Goal: Task Accomplishment & Management: Use online tool/utility

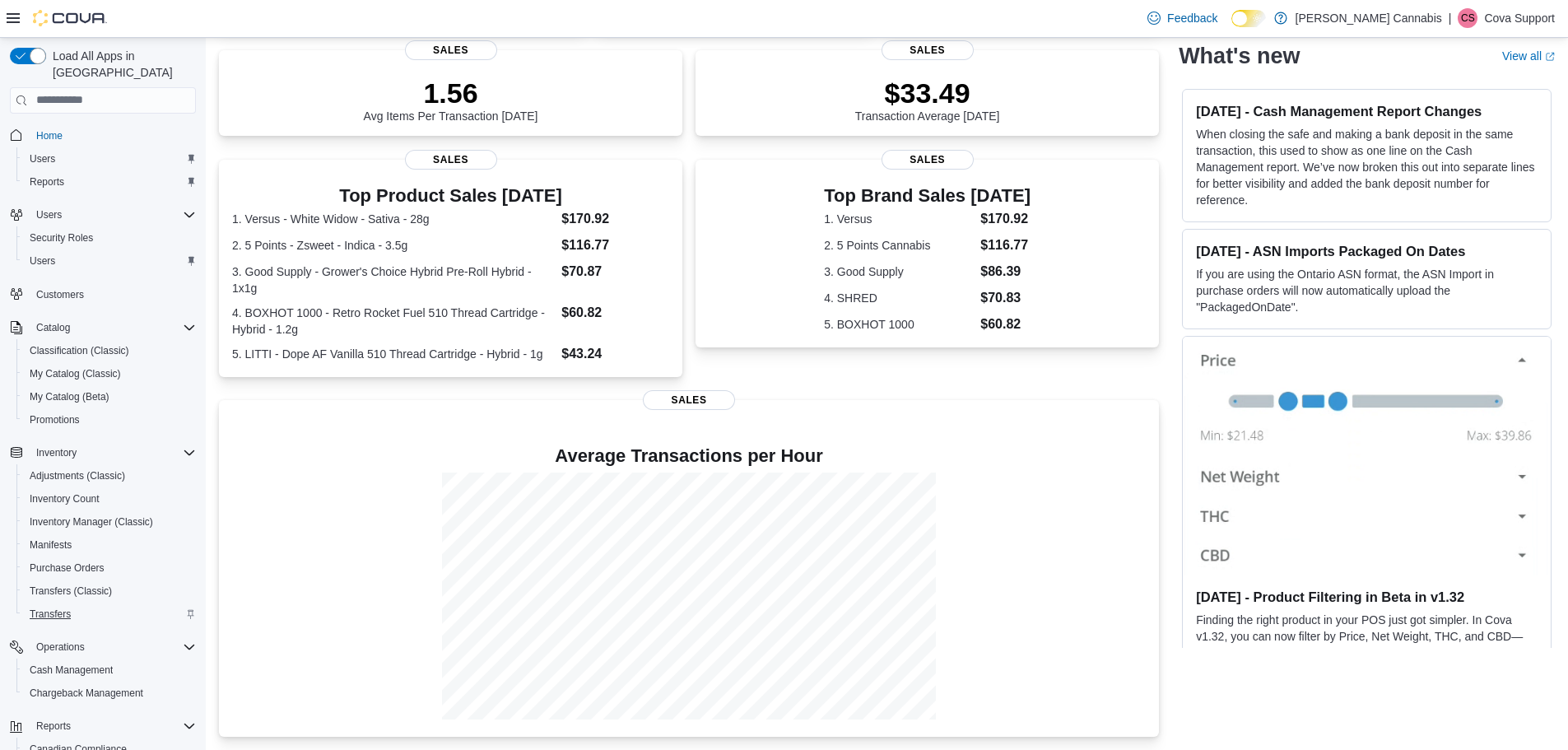
scroll to position [123, 0]
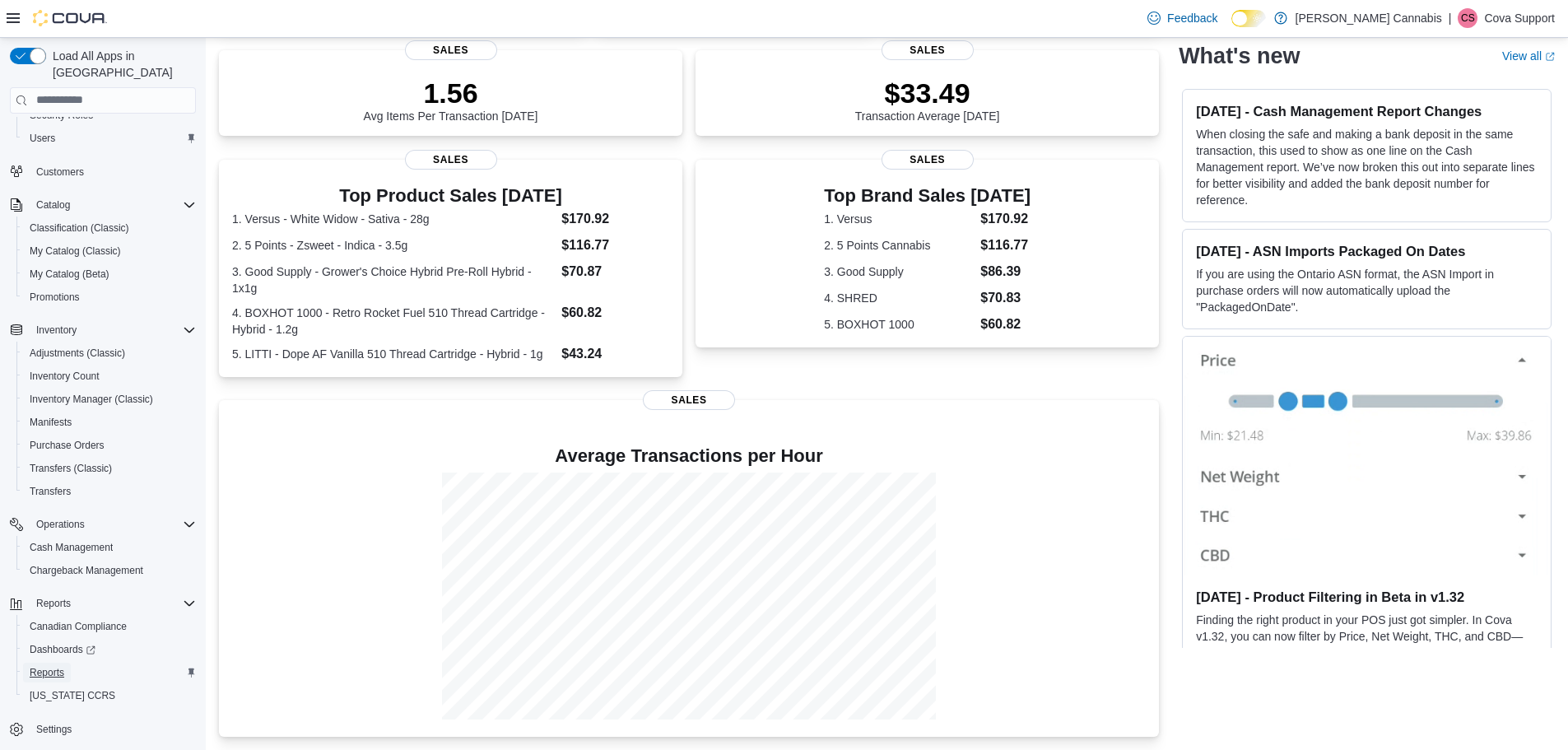
drag, startPoint x: 52, startPoint y: 652, endPoint x: 105, endPoint y: 644, distance: 53.6
click at [52, 666] on span "Reports" at bounding box center [47, 673] width 35 height 14
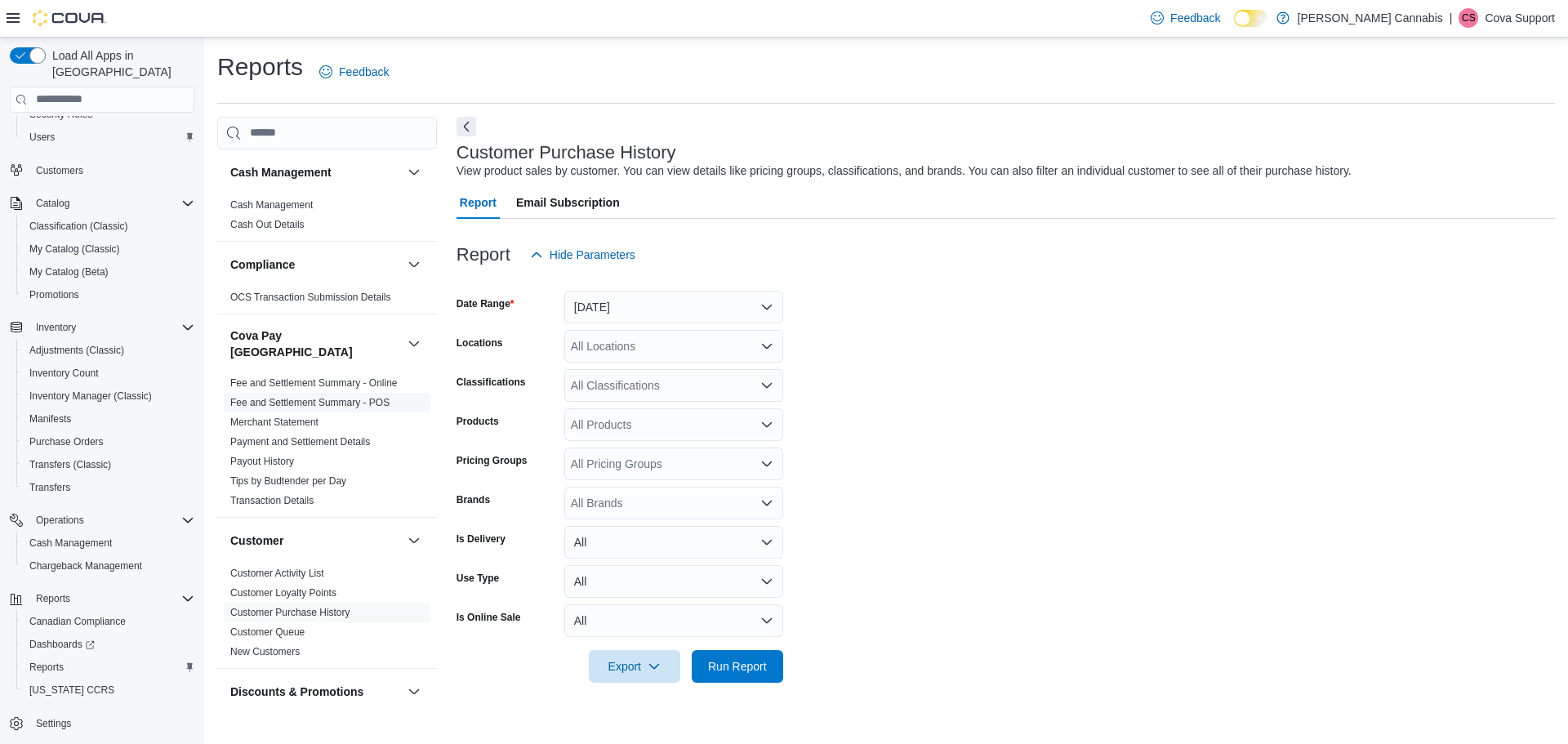
click at [318, 397] on link "Fee and Settlement Summary - POS" at bounding box center [310, 403] width 160 height 12
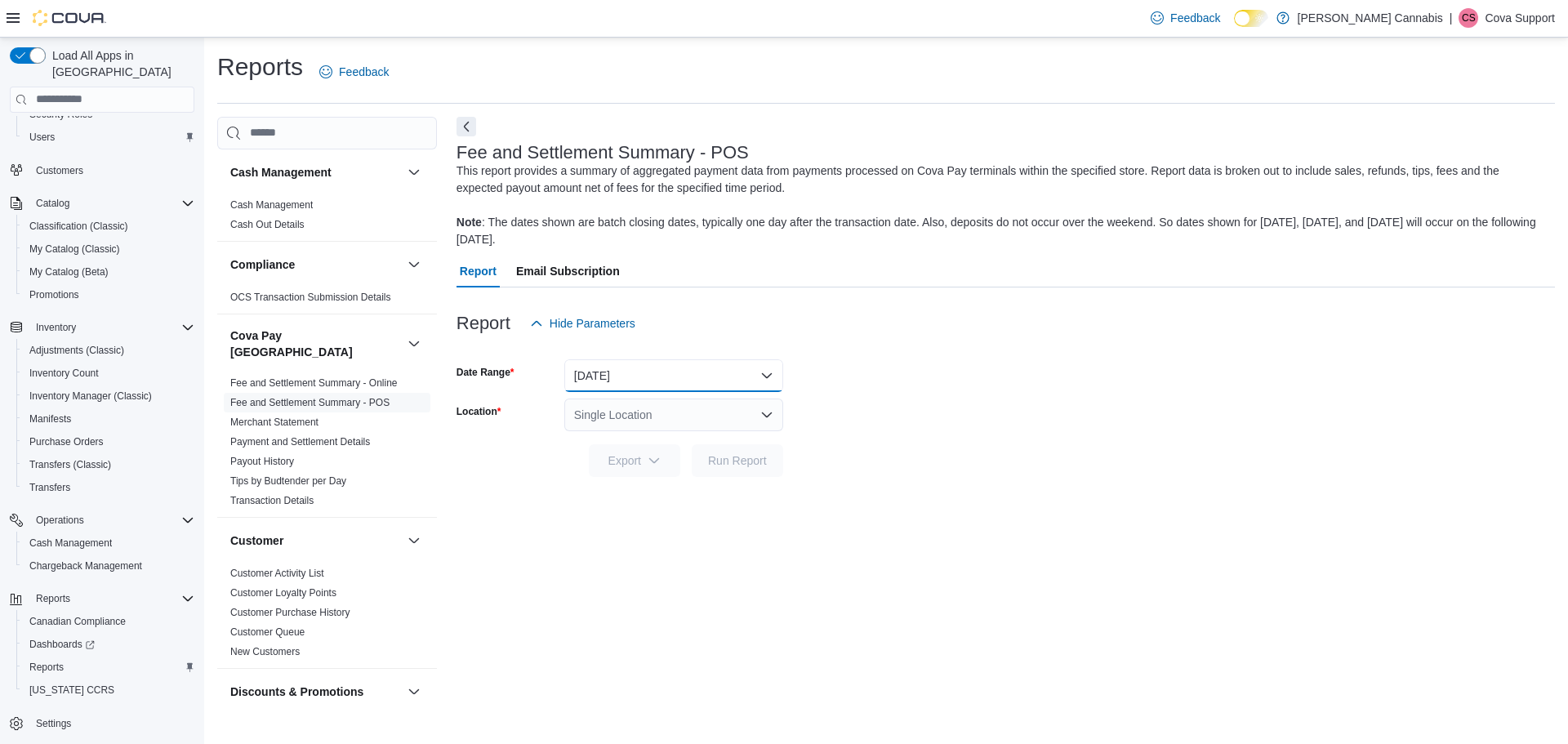
click at [642, 372] on button "[DATE]" at bounding box center [674, 375] width 219 height 33
click at [1088, 385] on form "Date Range Yesterday Location Single Location Export Run Report" at bounding box center [1006, 408] width 1099 height 137
click at [652, 409] on div "Single Location" at bounding box center [674, 415] width 219 height 33
click at [710, 466] on span "[STREET_ADDRESS][PERSON_NAME]" at bounding box center [722, 466] width 207 height 16
click at [1015, 481] on div at bounding box center [1006, 486] width 1099 height 19
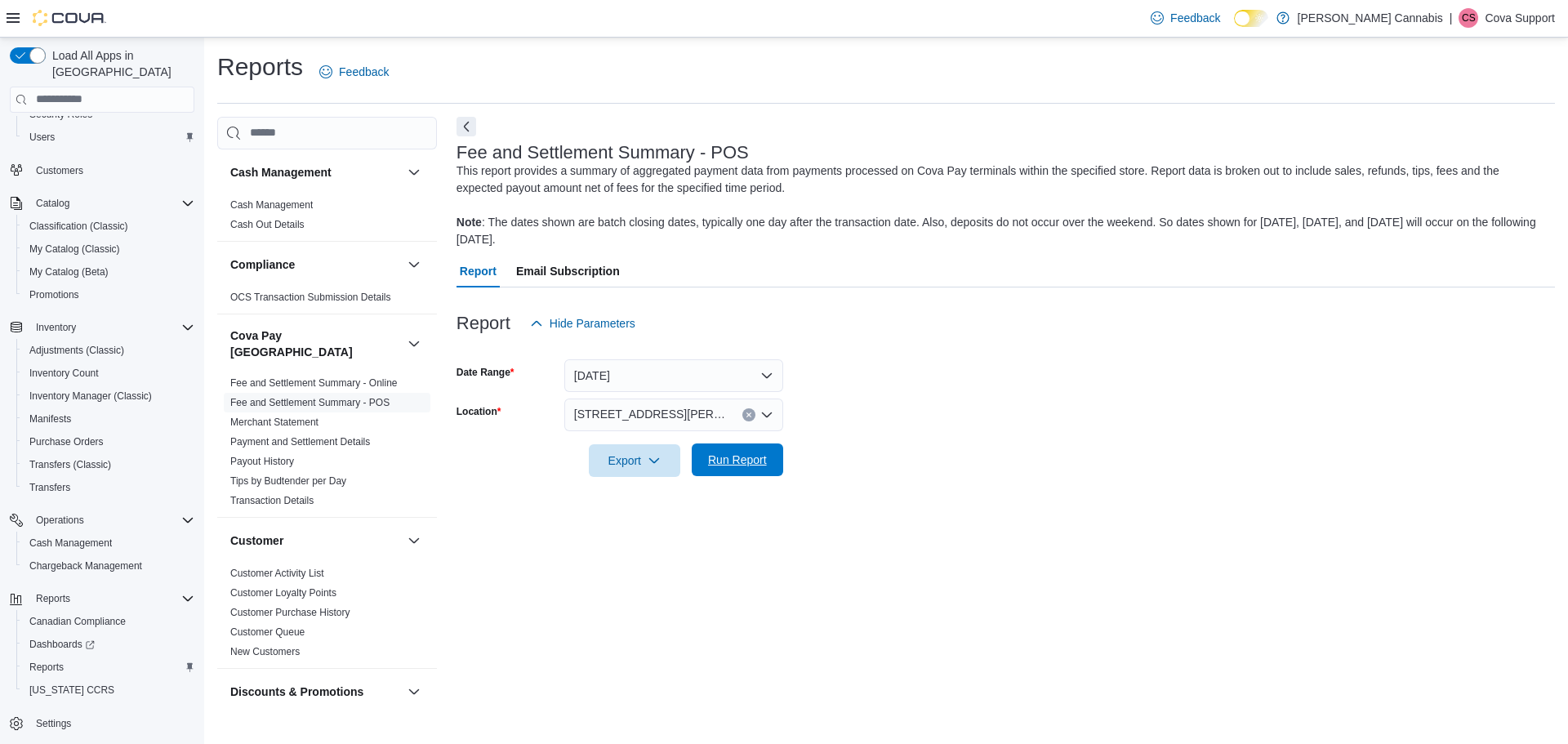
click at [758, 452] on span "Run Report" at bounding box center [737, 459] width 72 height 33
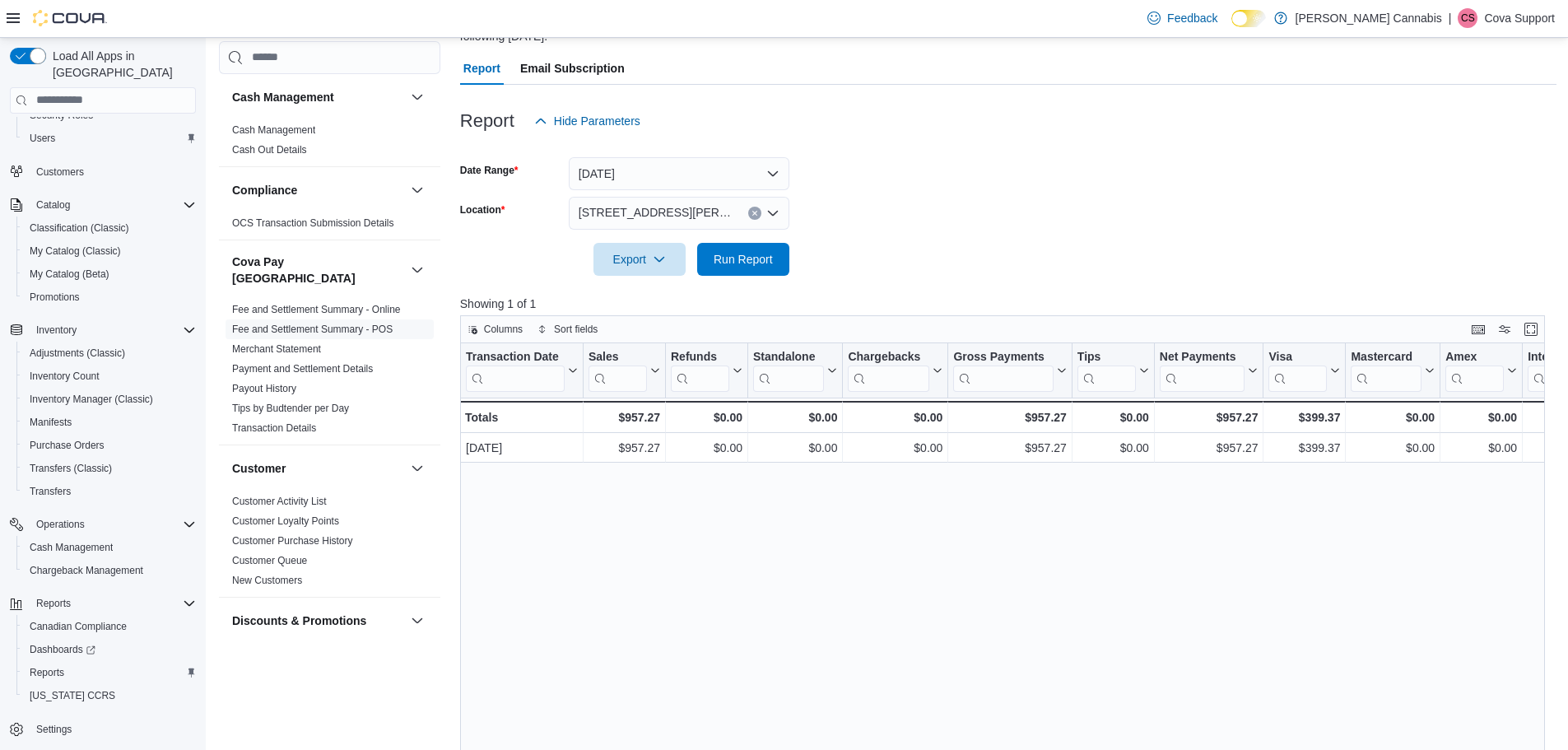
scroll to position [53, 0]
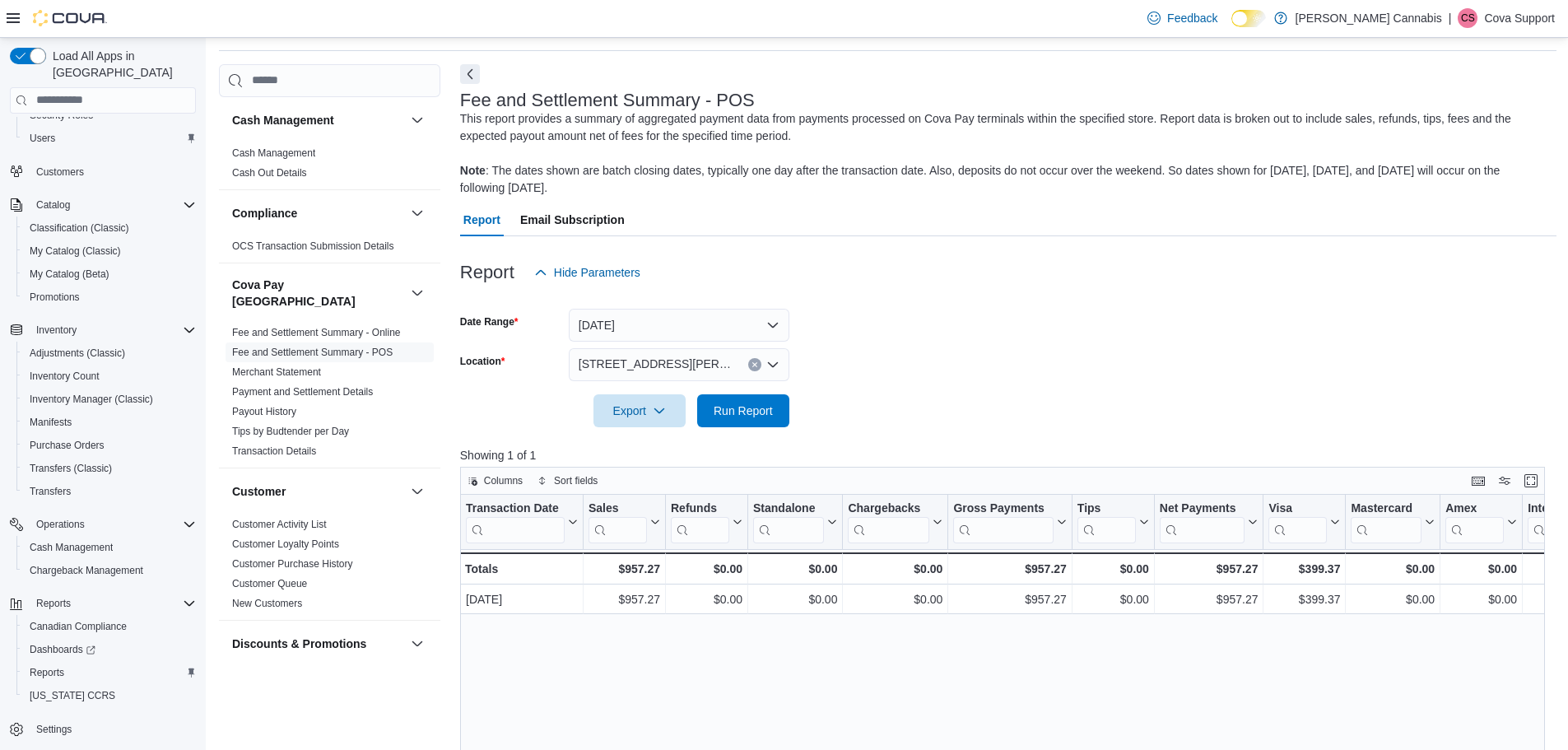
click at [682, 351] on div "[STREET_ADDRESS][PERSON_NAME]" at bounding box center [679, 364] width 221 height 33
click at [951, 271] on div "Report Hide Parameters" at bounding box center [1008, 272] width 1096 height 33
drag, startPoint x: 790, startPoint y: 324, endPoint x: 767, endPoint y: 332, distance: 24.4
click at [789, 324] on form "Date Range Yesterday Location 36 King William Street Export Run Report" at bounding box center [1008, 357] width 1096 height 138
click at [767, 332] on button "[DATE]" at bounding box center [679, 325] width 221 height 33
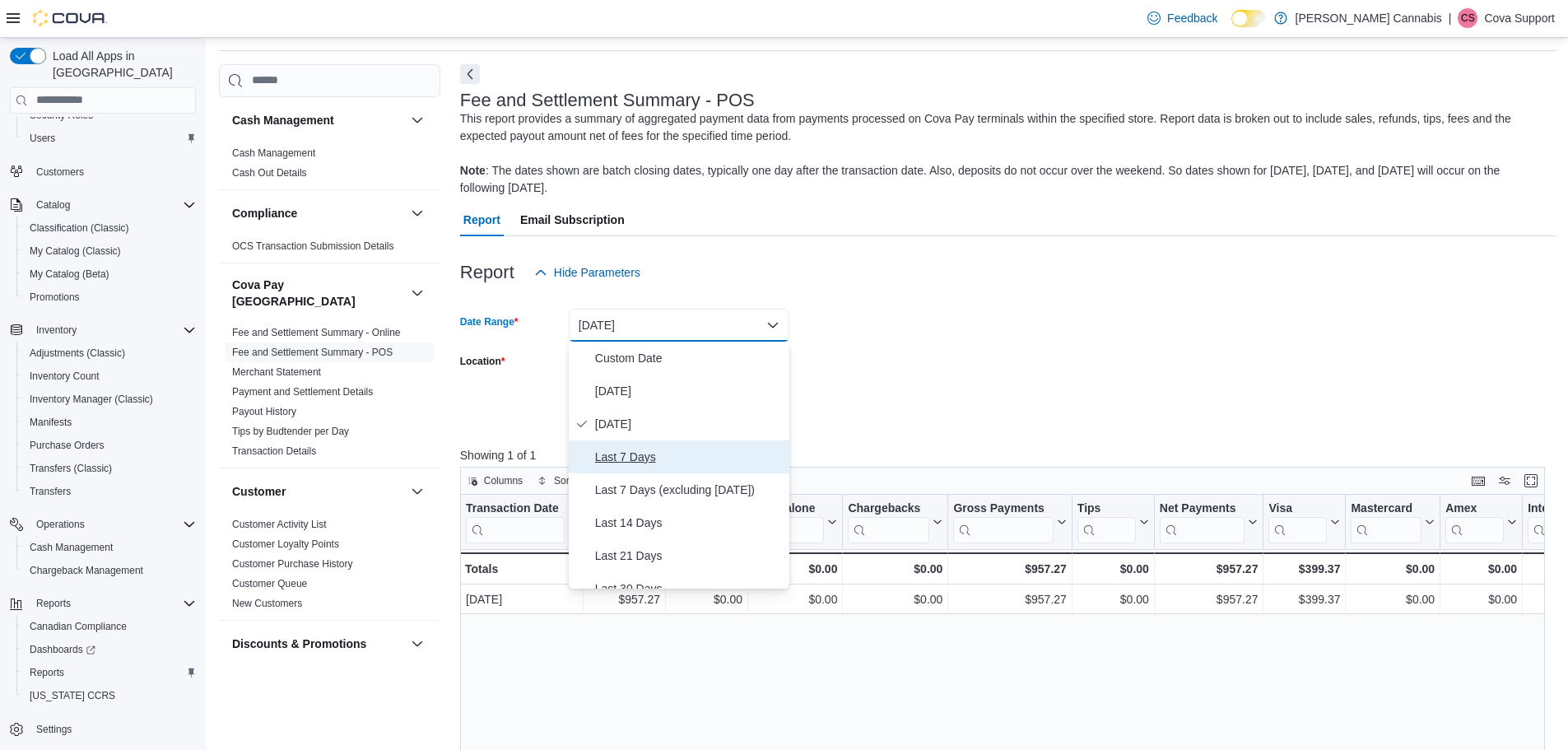
click at [639, 460] on span "Last 7 Days" at bounding box center [689, 456] width 188 height 19
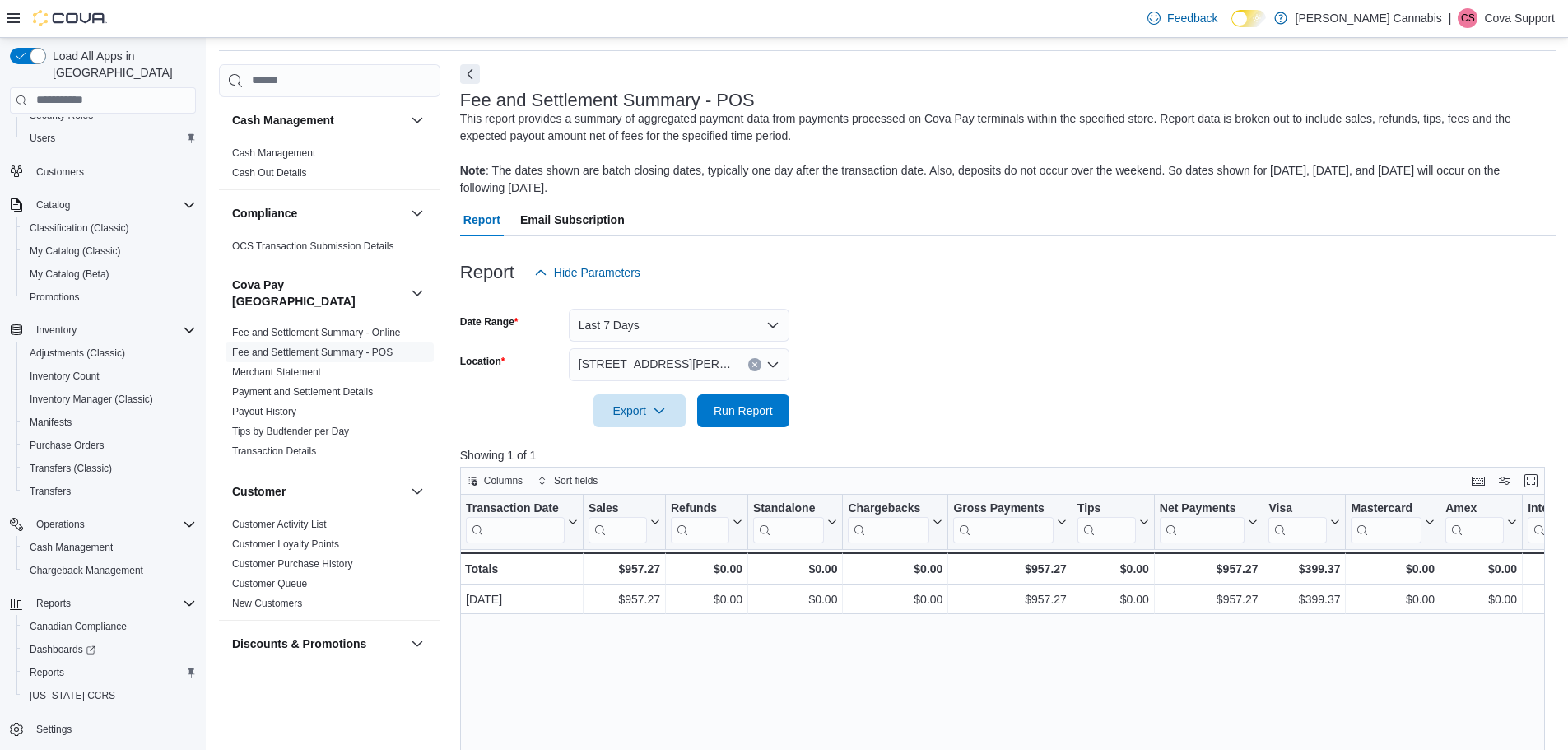
click at [1106, 239] on div at bounding box center [1008, 245] width 1096 height 19
click at [730, 412] on span "Run Report" at bounding box center [743, 410] width 59 height 16
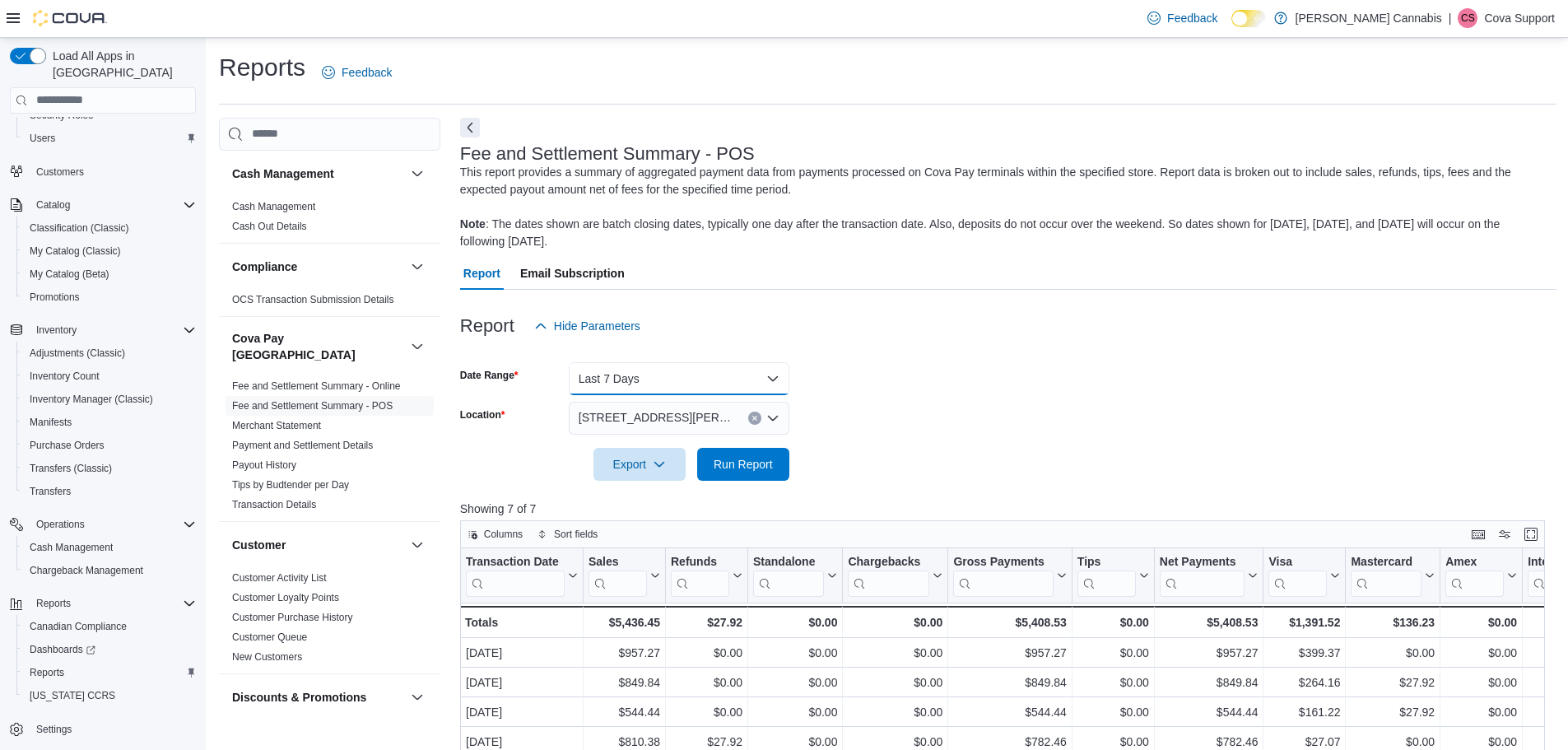
drag, startPoint x: 645, startPoint y: 385, endPoint x: 890, endPoint y: 342, distance: 248.7
click at [645, 385] on button "Last 7 Days" at bounding box center [679, 378] width 221 height 33
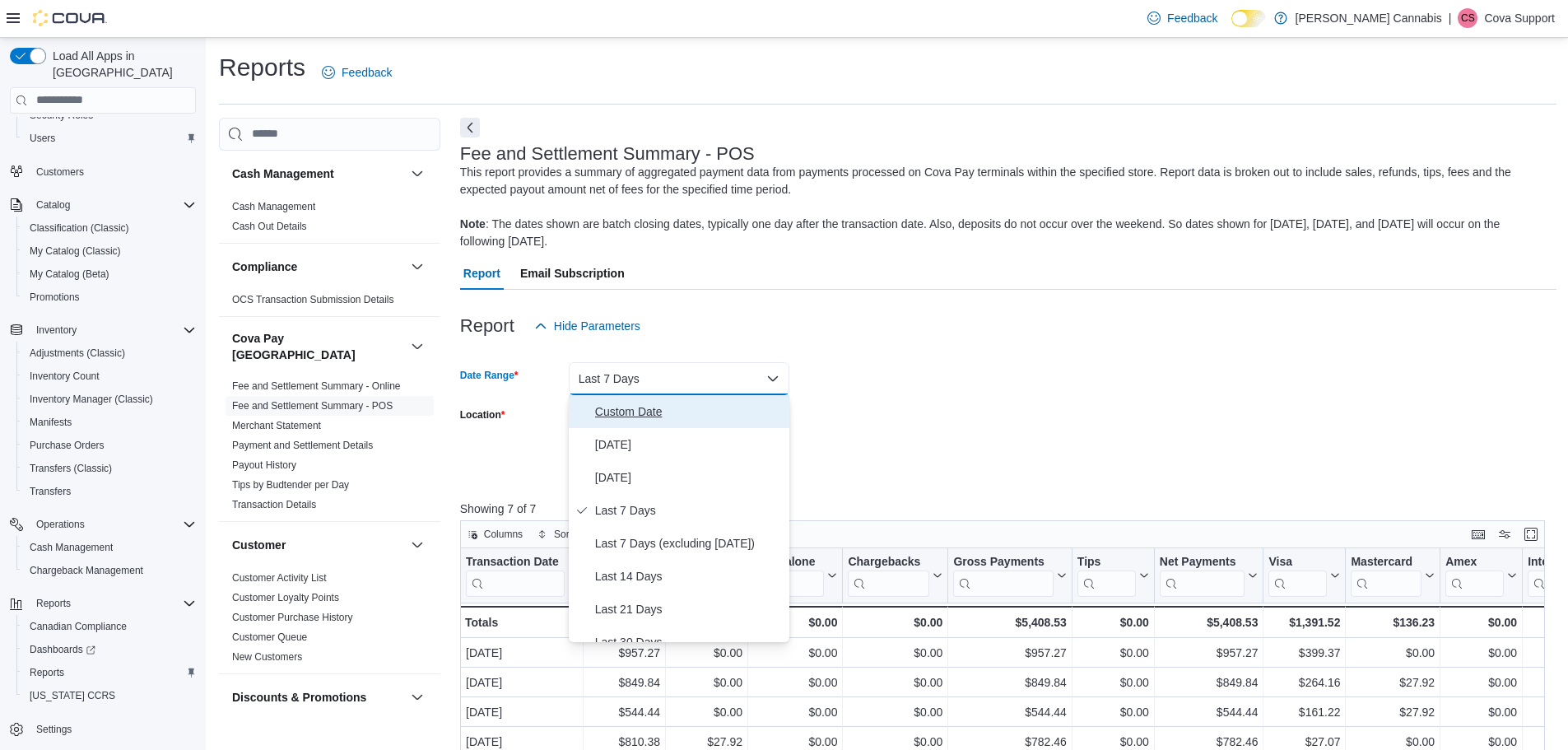
click at [660, 424] on button "Custom Date" at bounding box center [679, 411] width 221 height 33
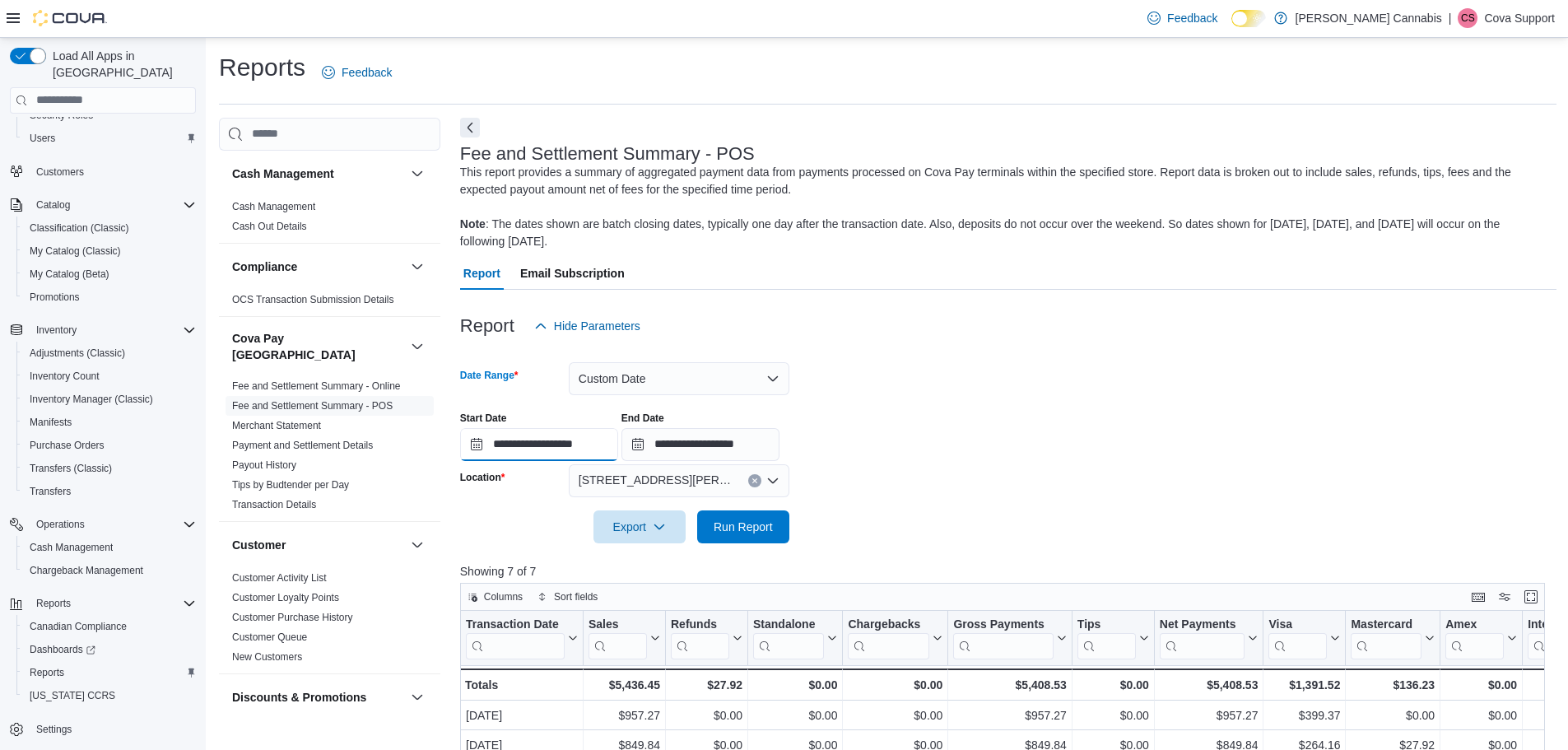
click at [470, 443] on input "**********" at bounding box center [539, 444] width 158 height 33
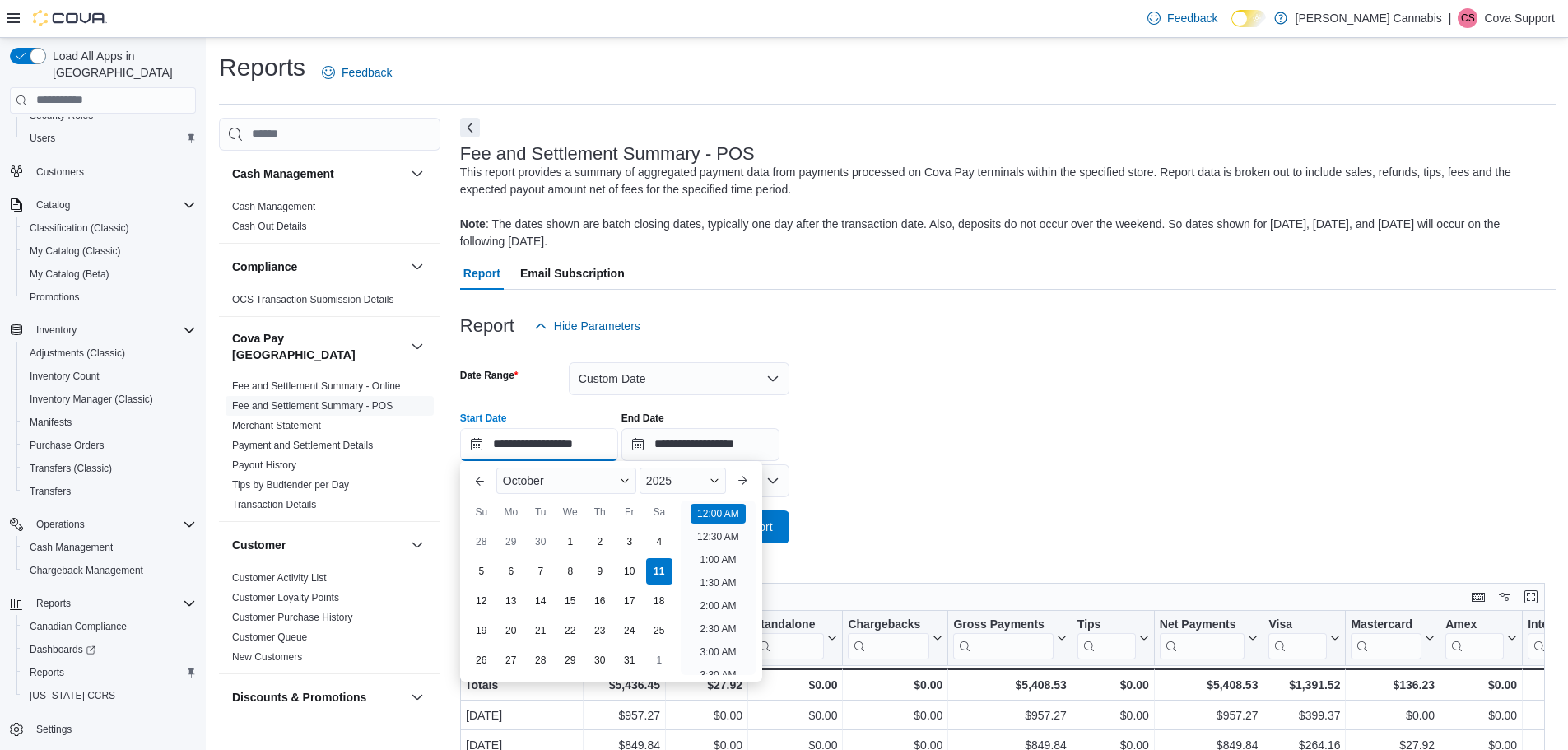
scroll to position [51, 0]
click at [555, 481] on div "October" at bounding box center [565, 480] width 140 height 26
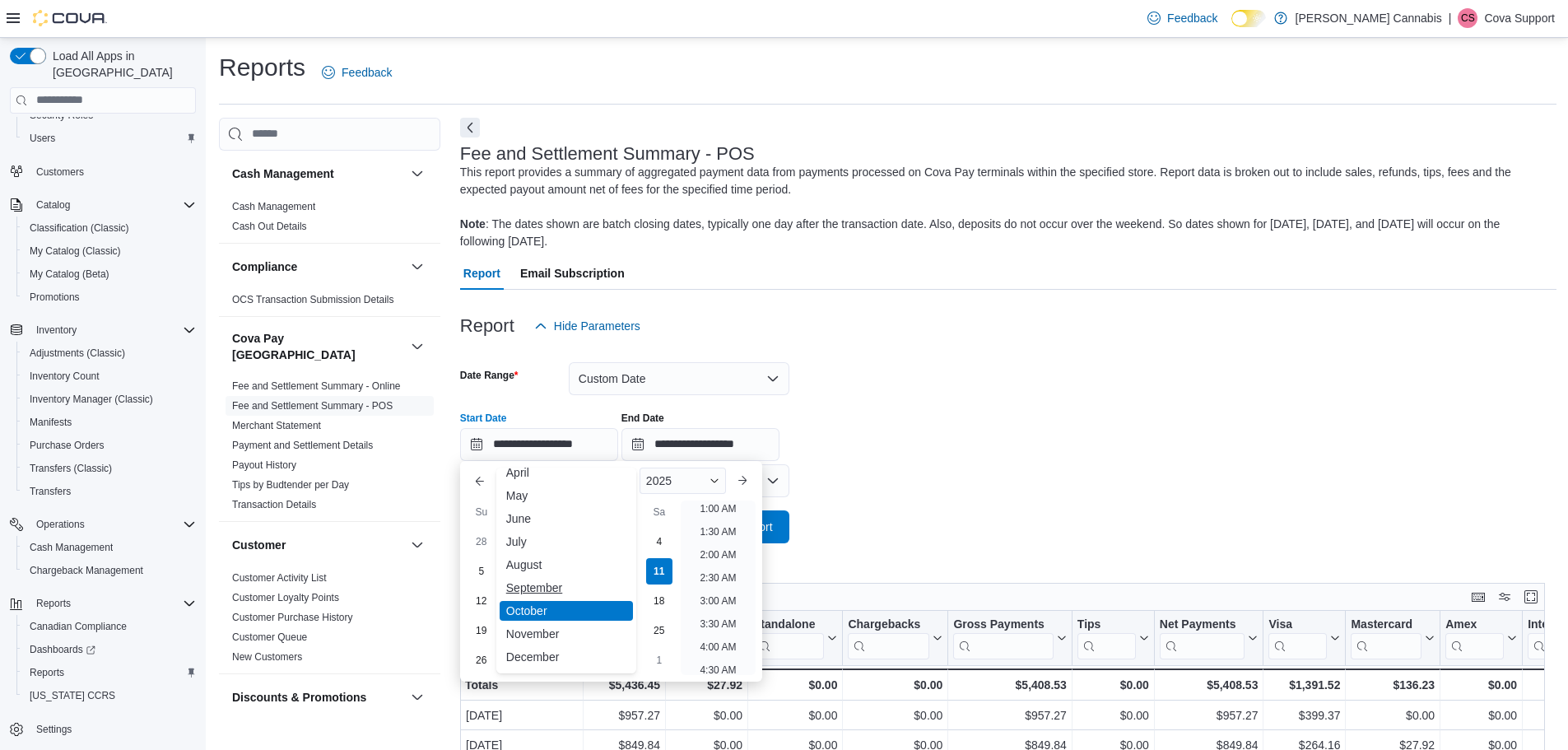
click at [539, 586] on div "September" at bounding box center [566, 587] width 134 height 19
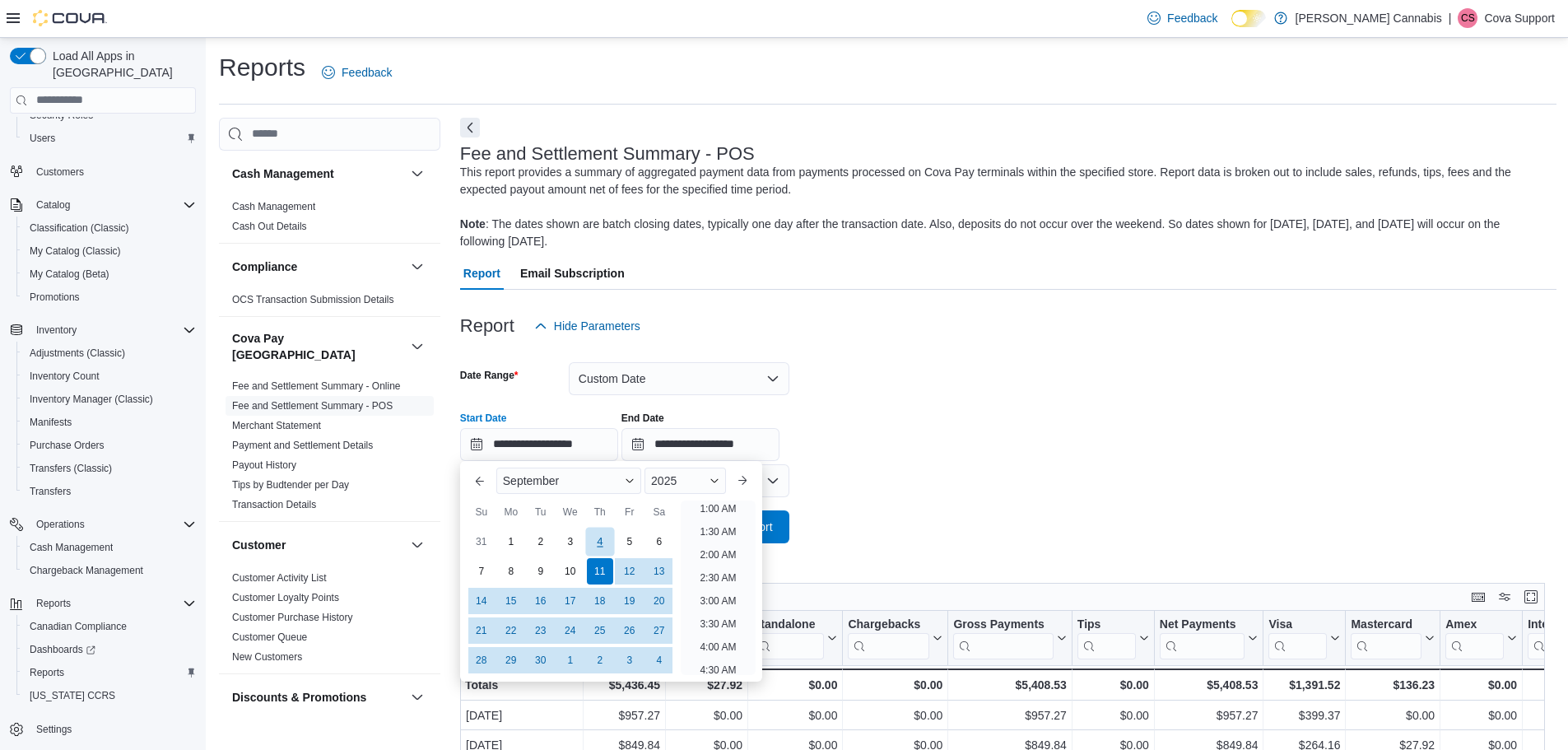
scroll to position [3, 0]
click at [516, 538] on div "1" at bounding box center [510, 541] width 29 height 29
type input "**********"
click at [733, 434] on input "**********" at bounding box center [700, 444] width 158 height 33
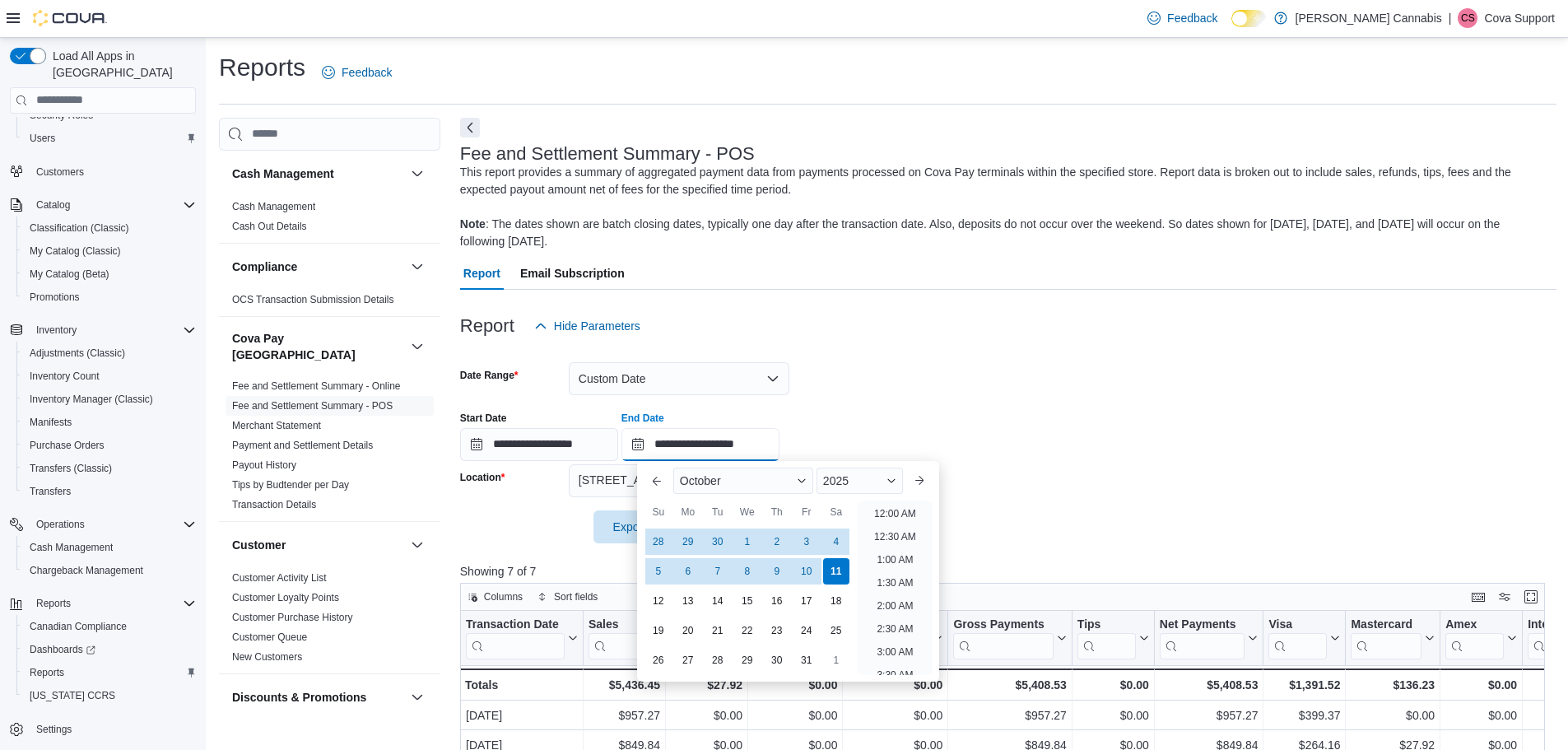
scroll to position [935, 0]
click at [683, 484] on span "October" at bounding box center [700, 481] width 41 height 14
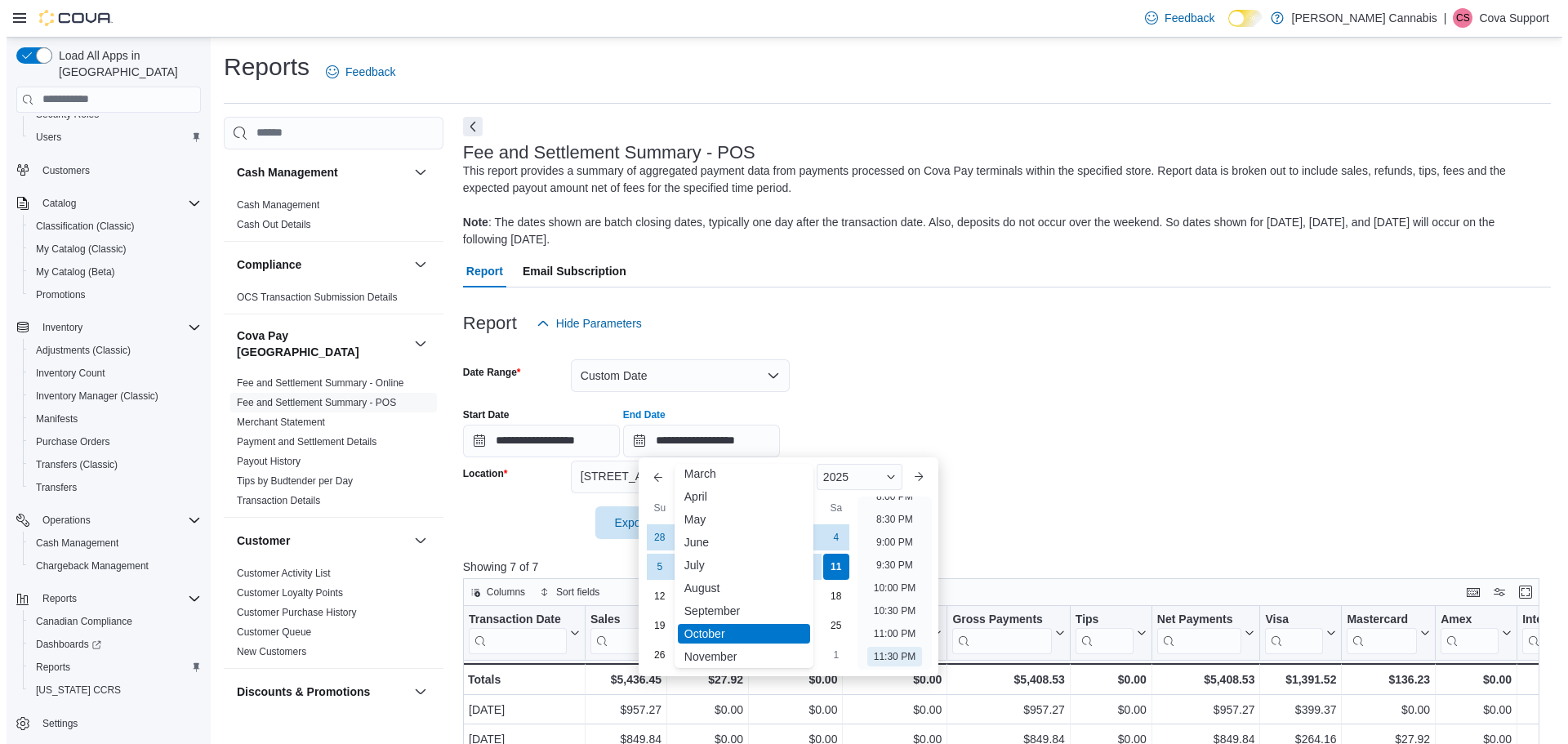
scroll to position [80, 0]
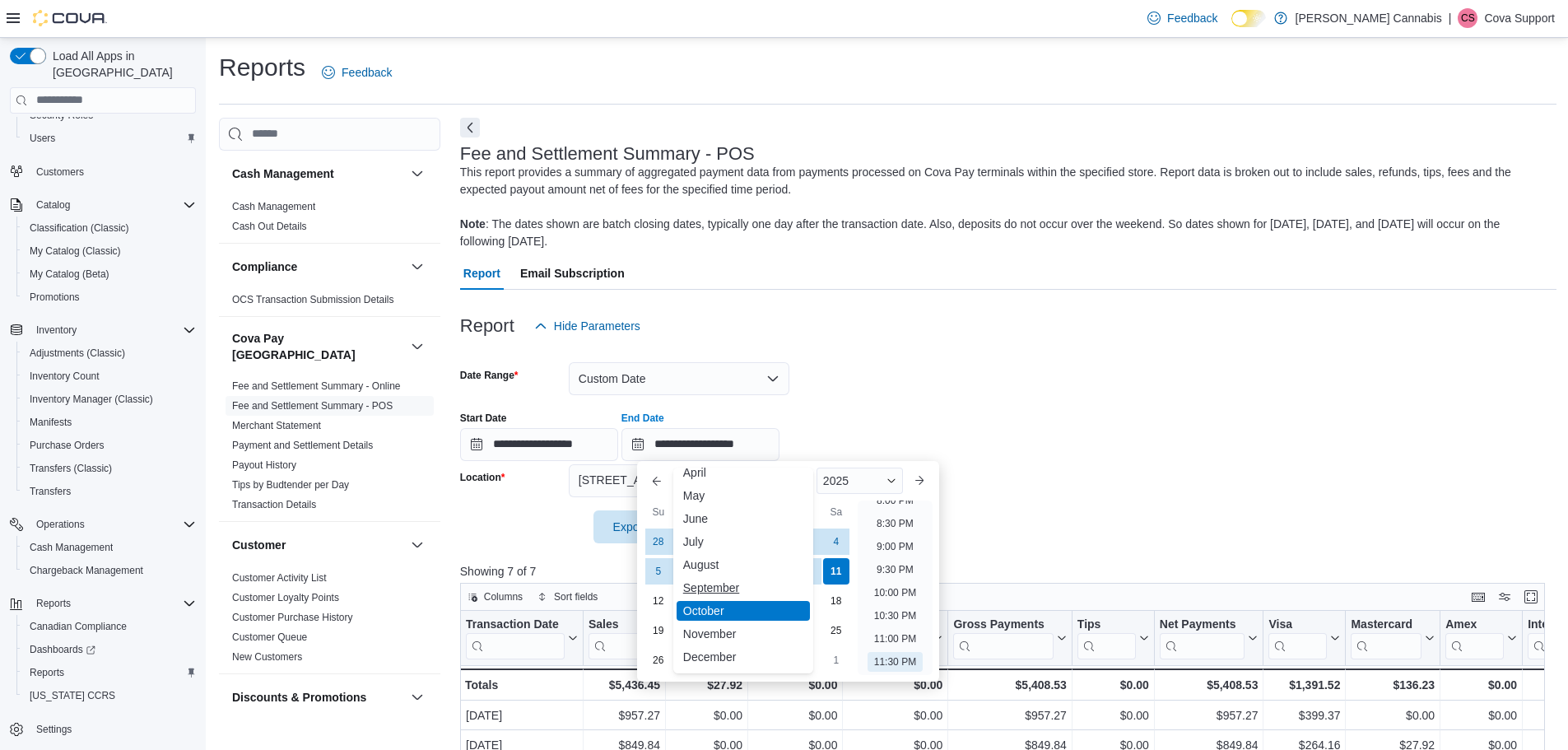
click at [714, 584] on div "September" at bounding box center [743, 587] width 134 height 19
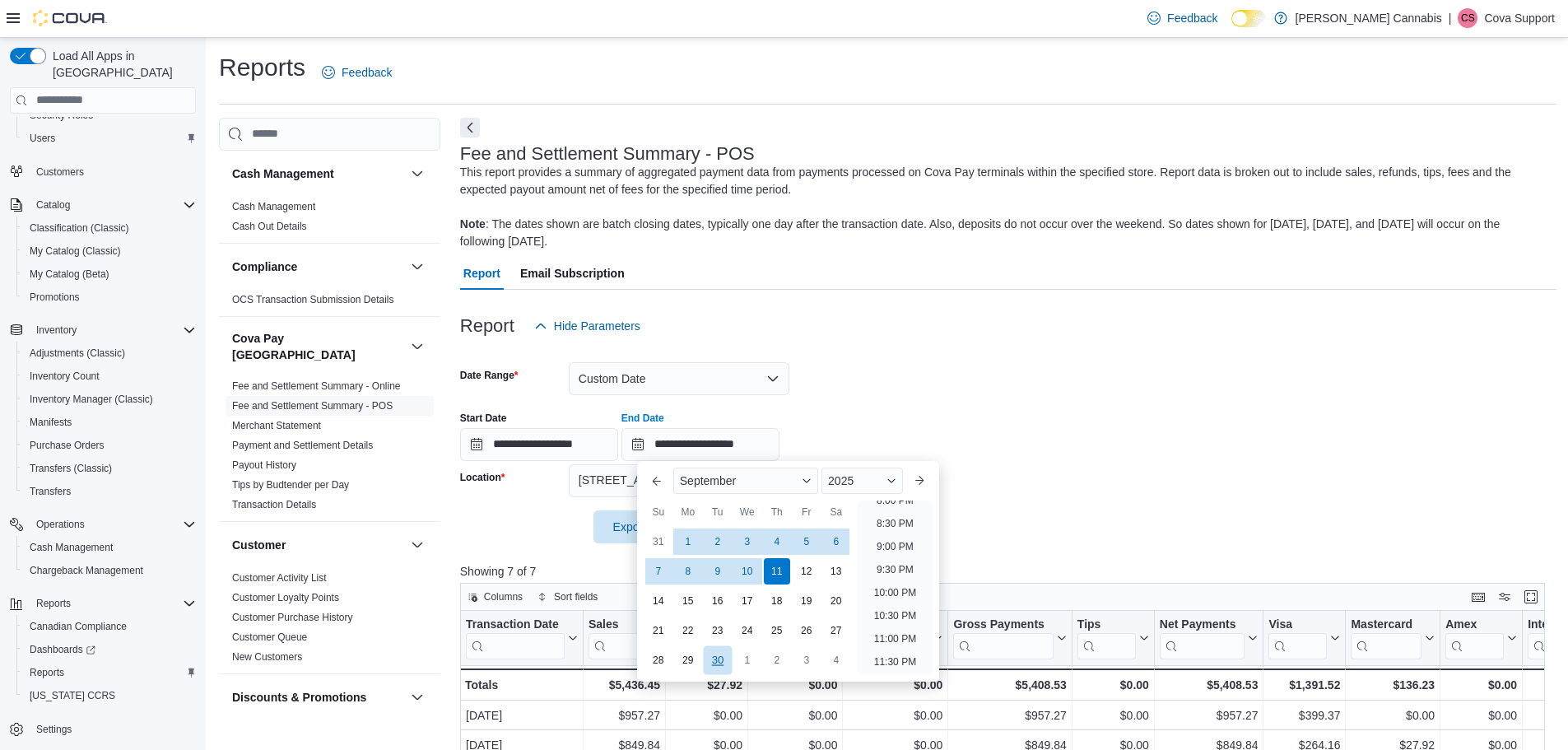
click at [714, 659] on div "30" at bounding box center [718, 659] width 29 height 29
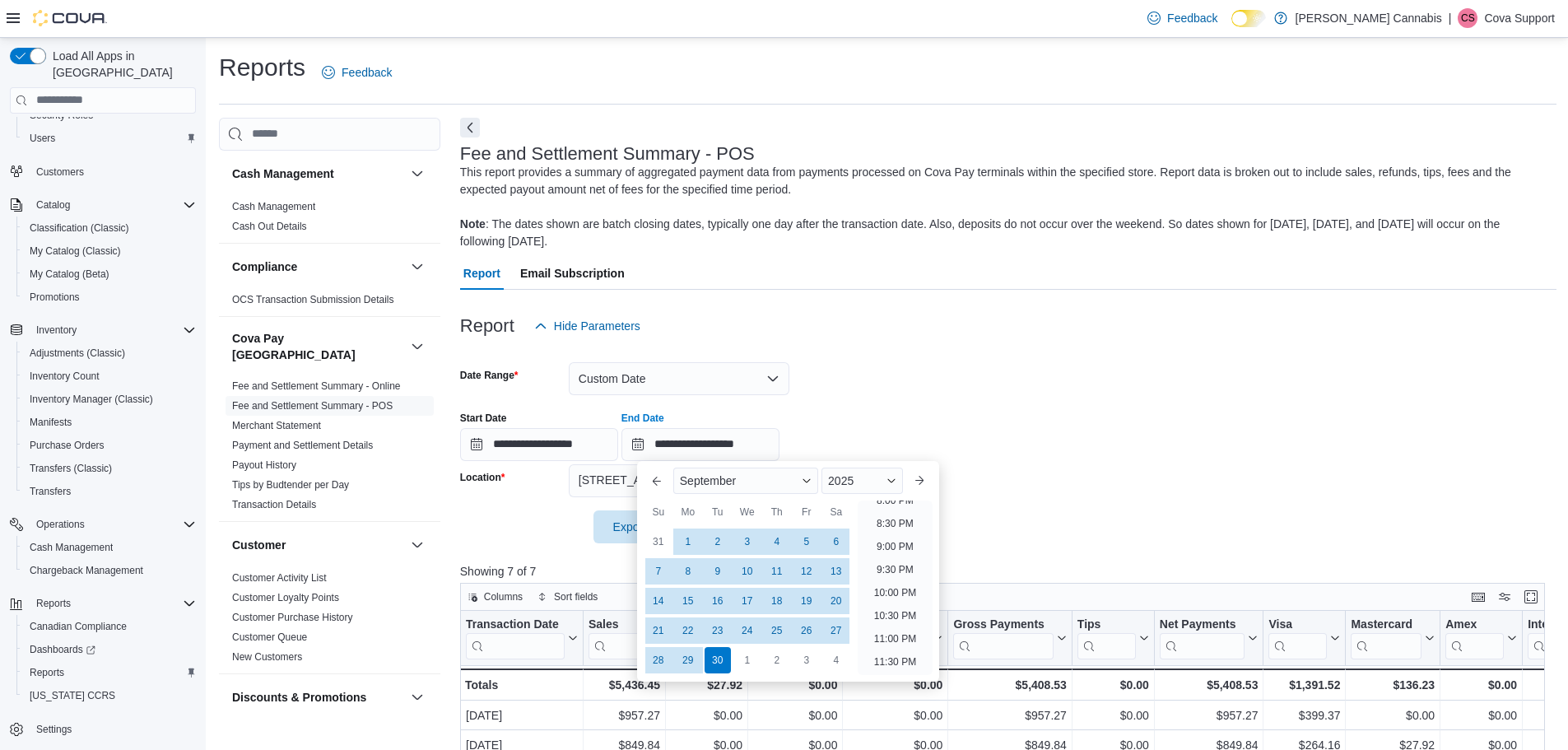
click at [1131, 424] on div "**********" at bounding box center [1008, 430] width 1096 height 63
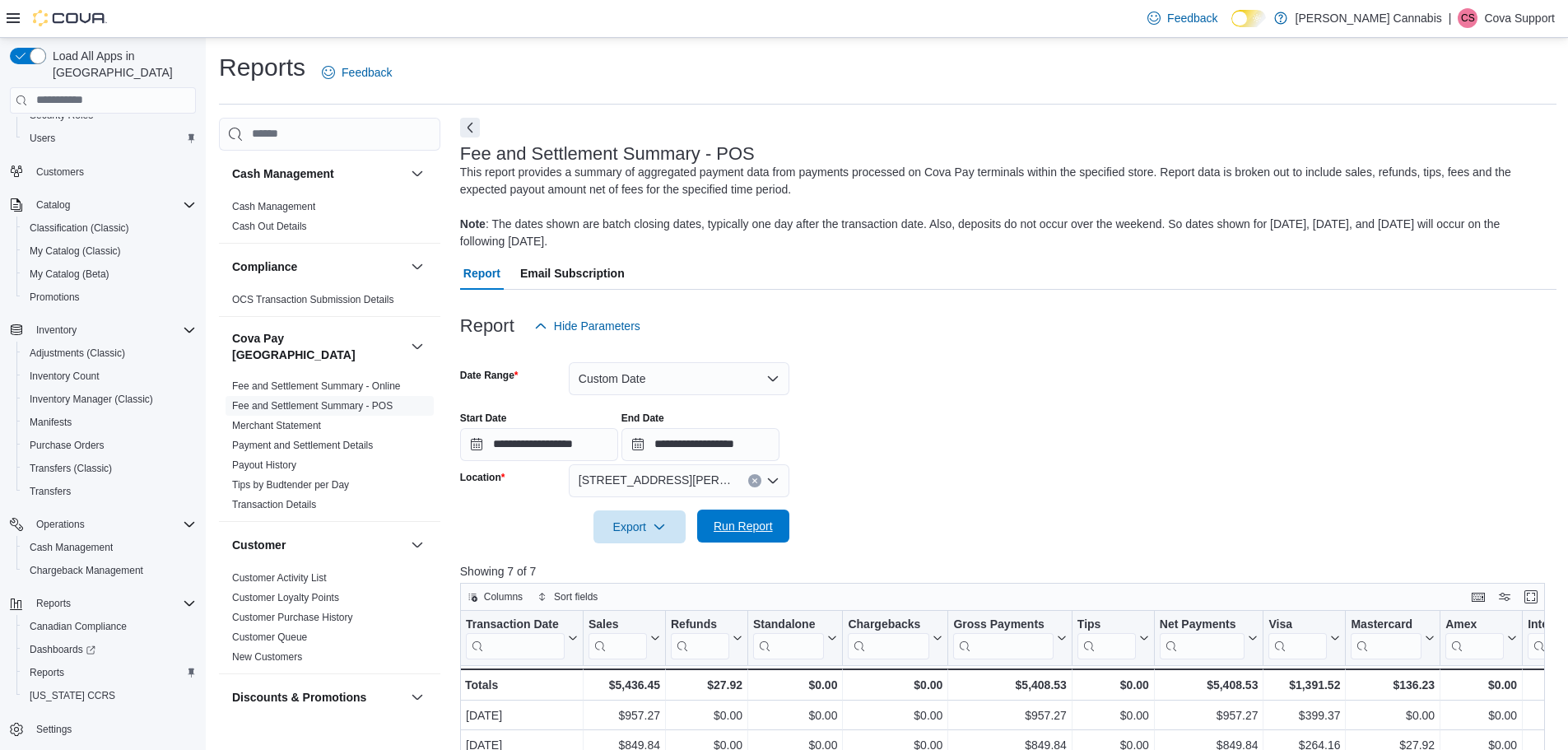
click at [752, 532] on span "Run Report" at bounding box center [743, 526] width 59 height 16
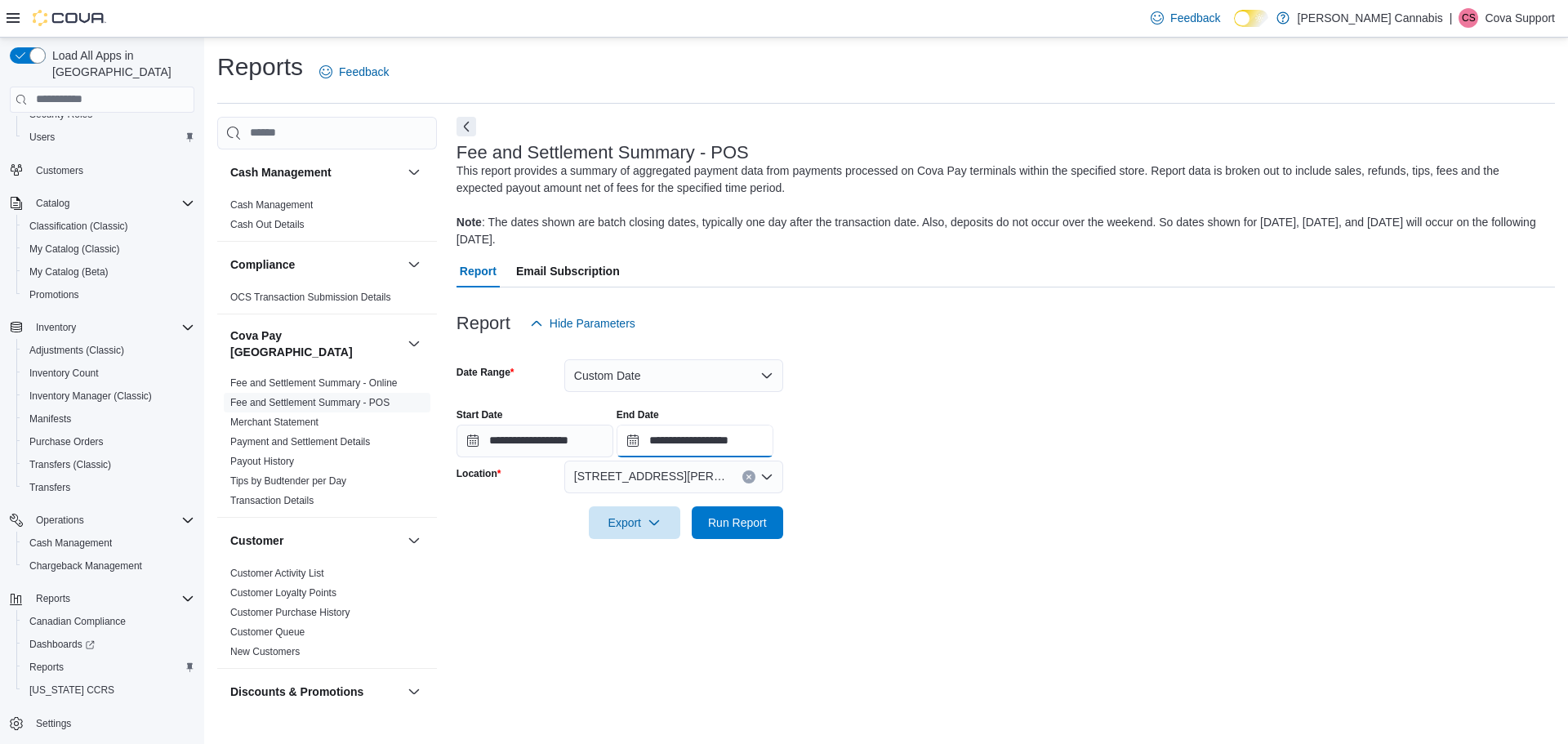
click at [718, 447] on input "**********" at bounding box center [695, 441] width 157 height 33
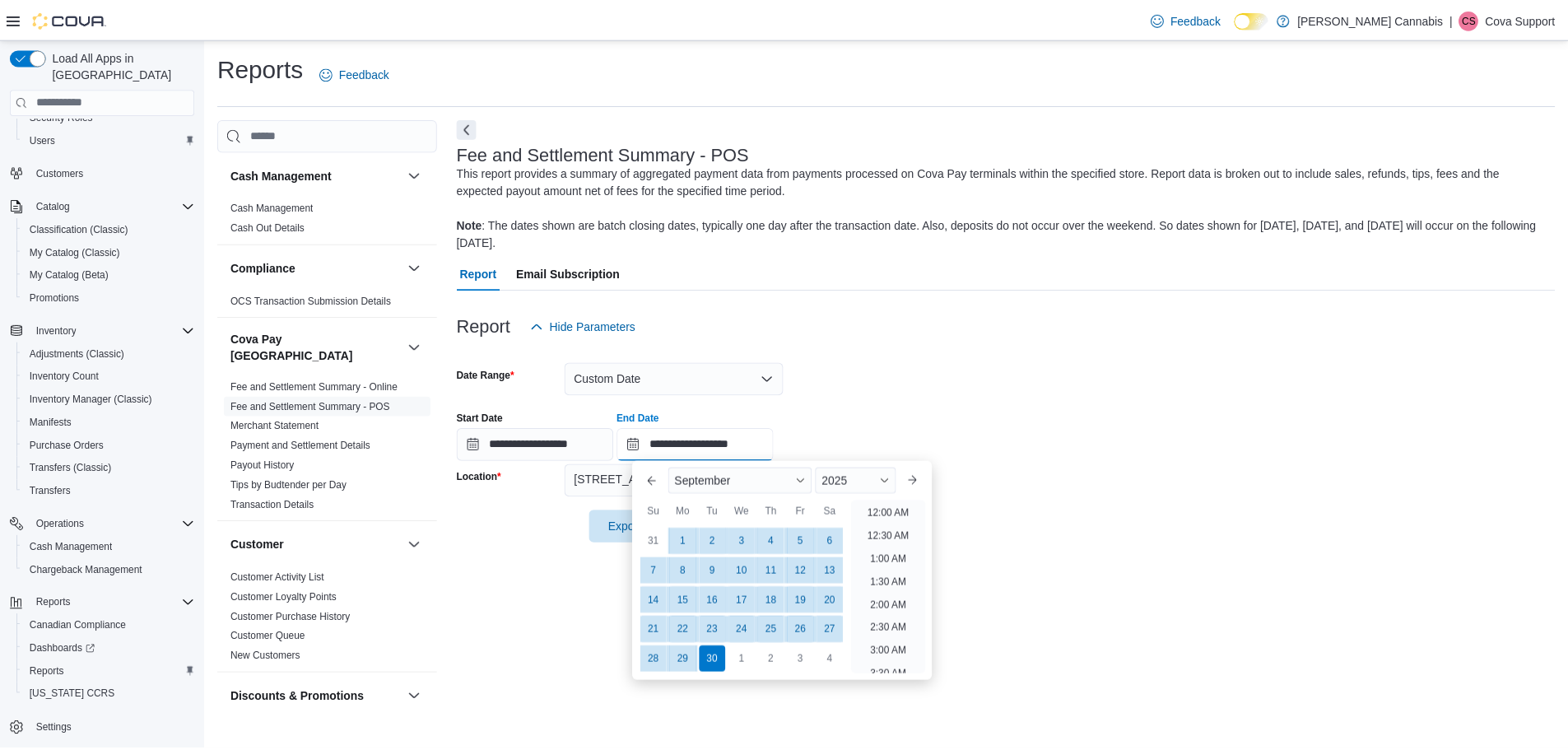
scroll to position [935, 0]
click at [660, 567] on div "7" at bounding box center [658, 571] width 29 height 29
type input "**********"
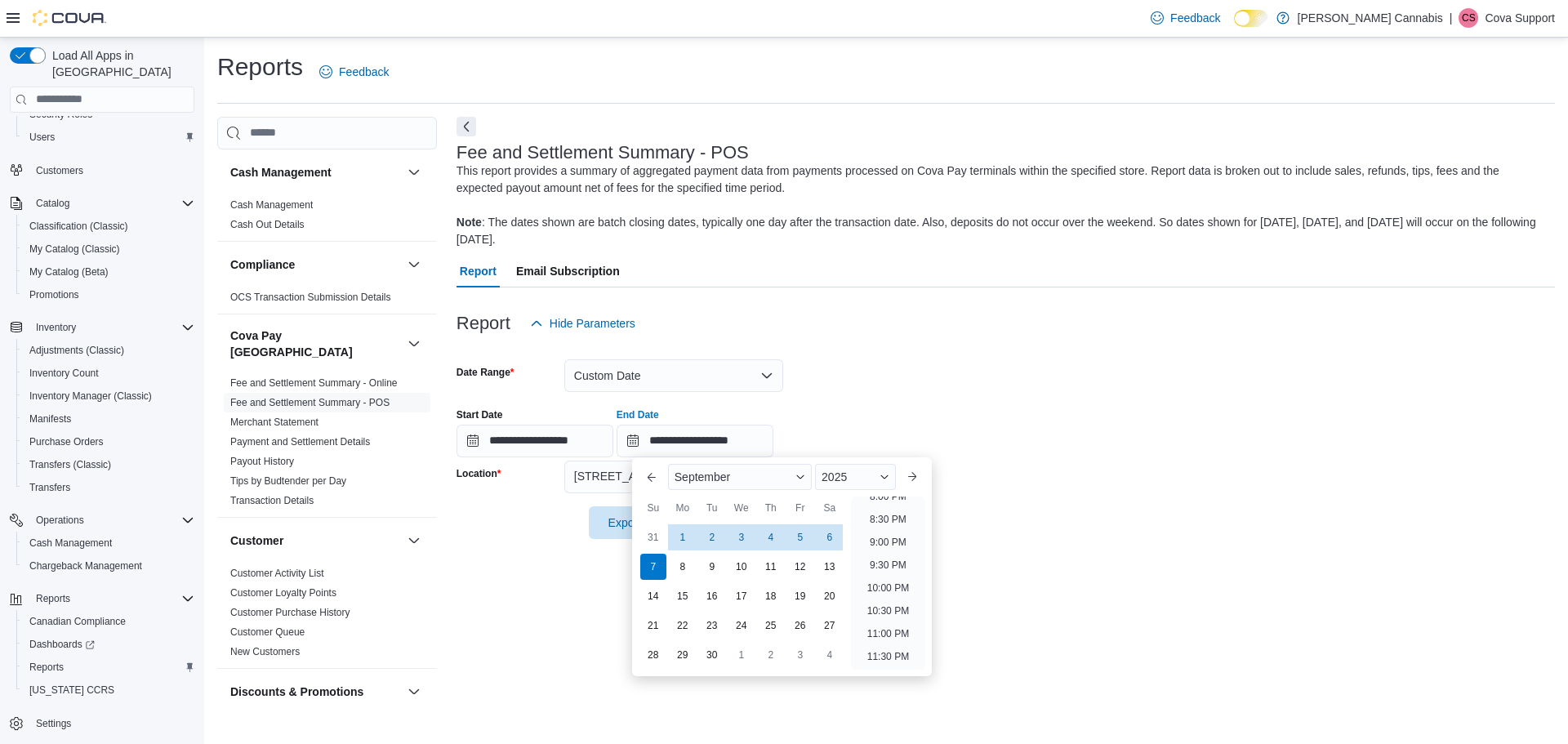
click at [1157, 574] on div "**********" at bounding box center [1006, 411] width 1099 height 590
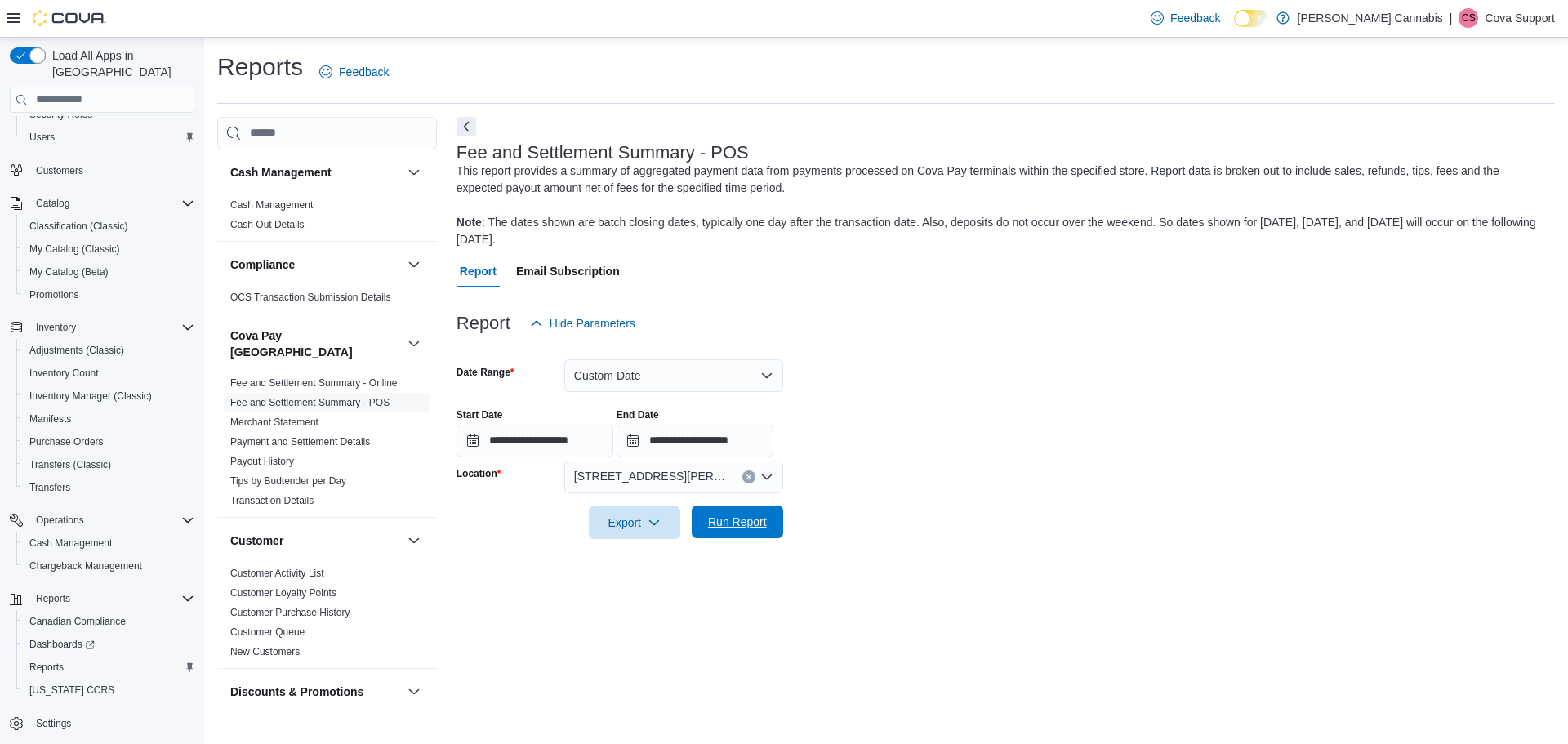
click at [742, 523] on span "Run Report" at bounding box center [737, 521] width 59 height 16
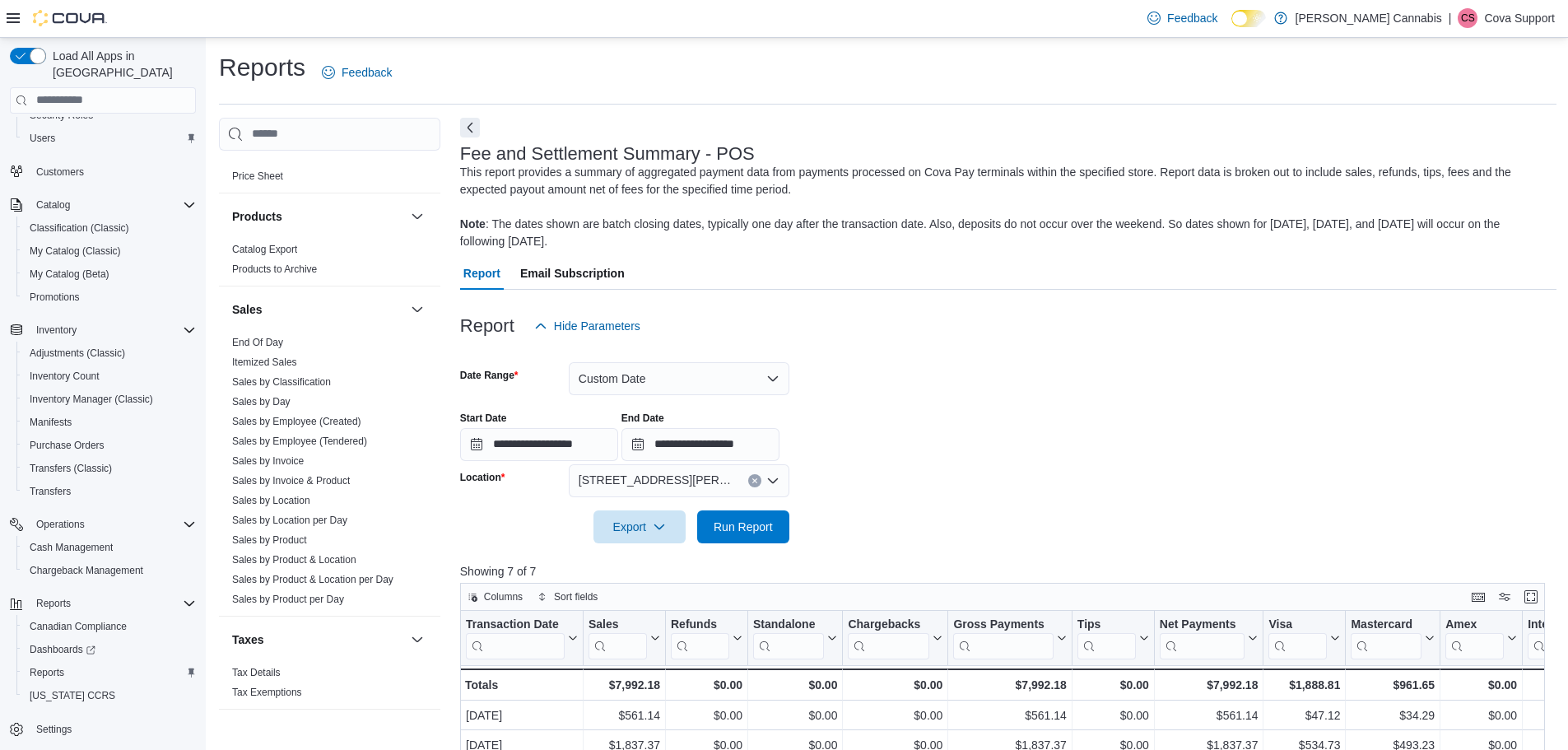
click at [1503, 7] on div "Feedback Dark Mode Kelly's Cannabis | CS Cova Support" at bounding box center [1347, 18] width 414 height 33
click at [1488, 12] on p "Cova Support" at bounding box center [1519, 18] width 71 height 19
click at [1478, 157] on button "Sign Out" at bounding box center [1472, 160] width 151 height 26
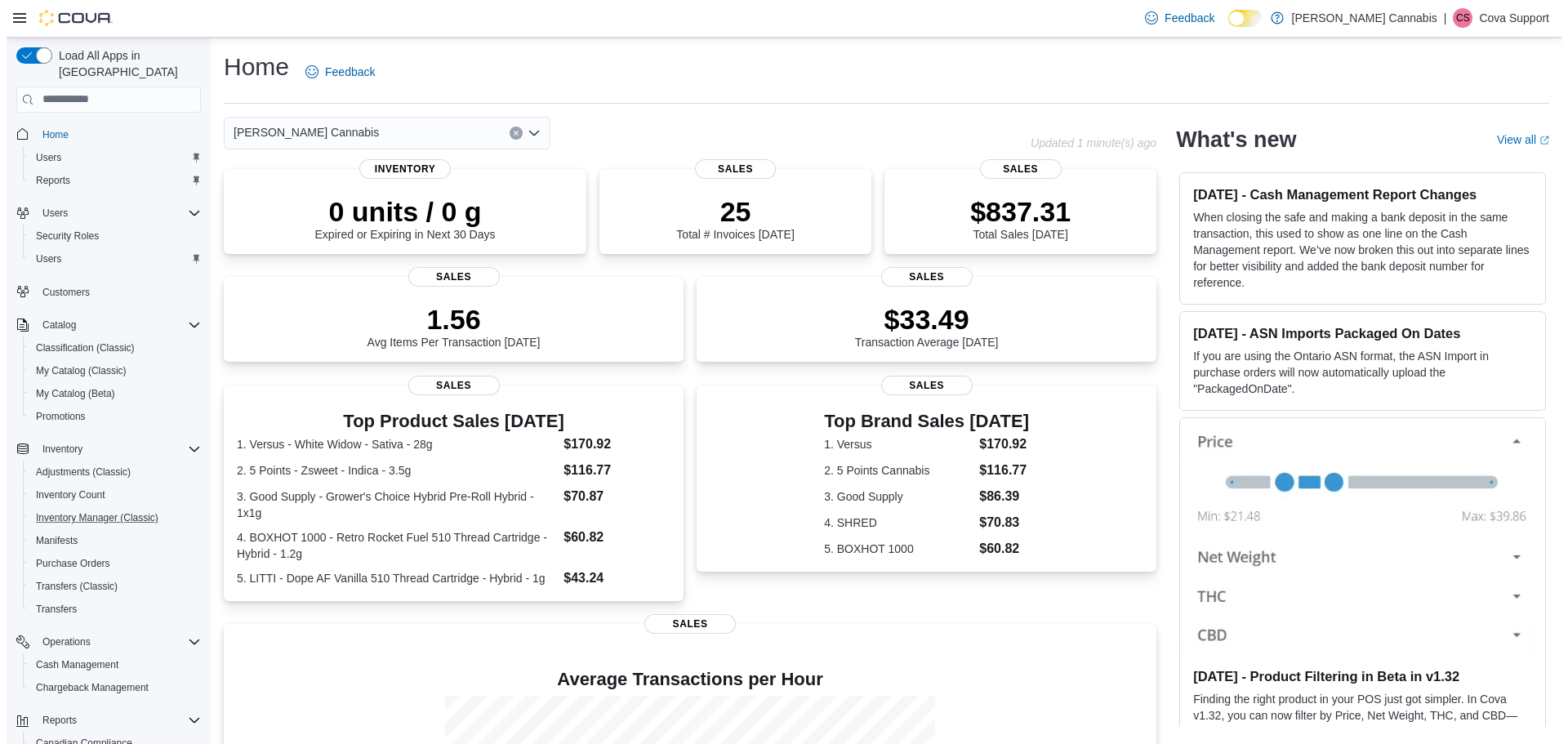
scroll to position [122, 0]
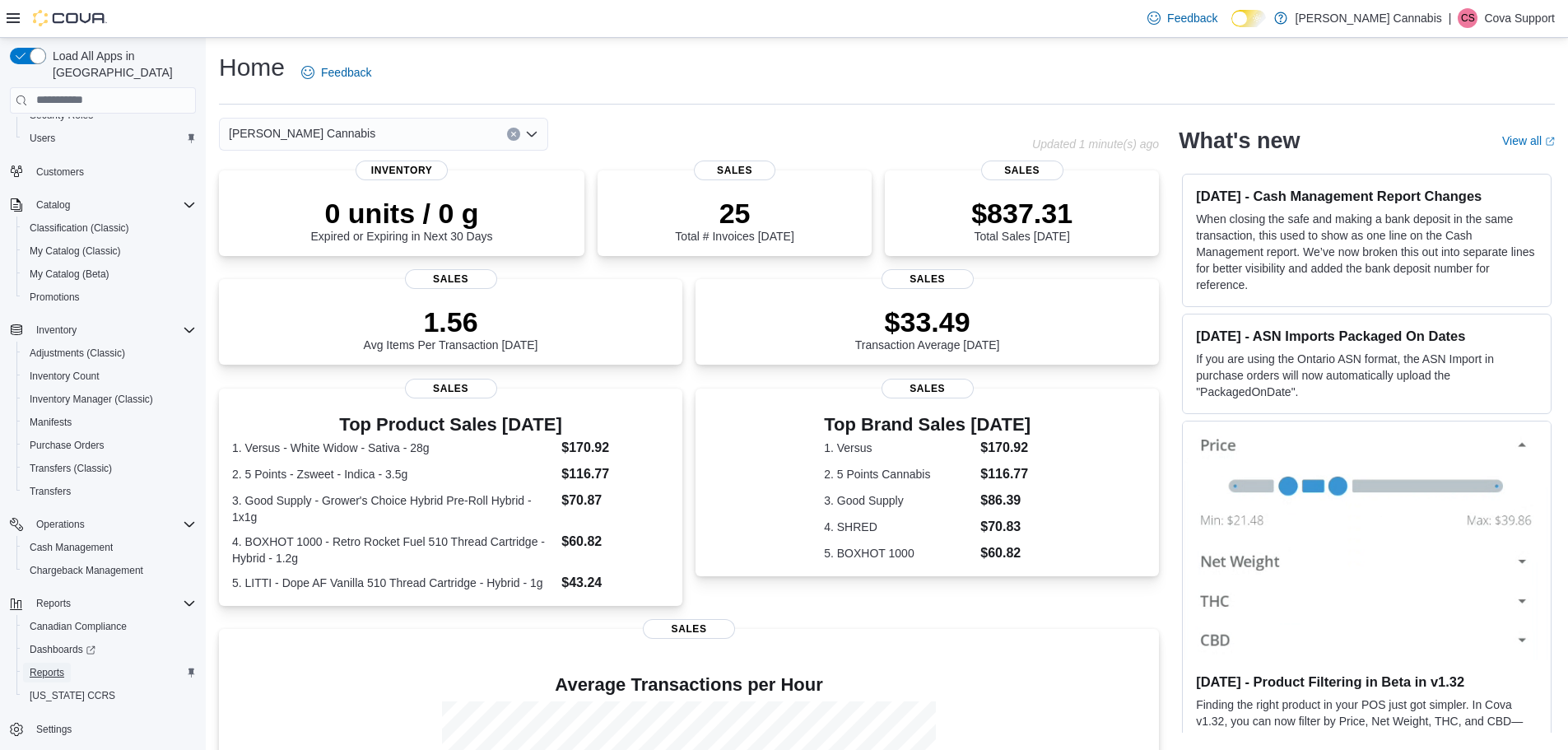
click at [62, 666] on span "Reports" at bounding box center [47, 673] width 35 height 14
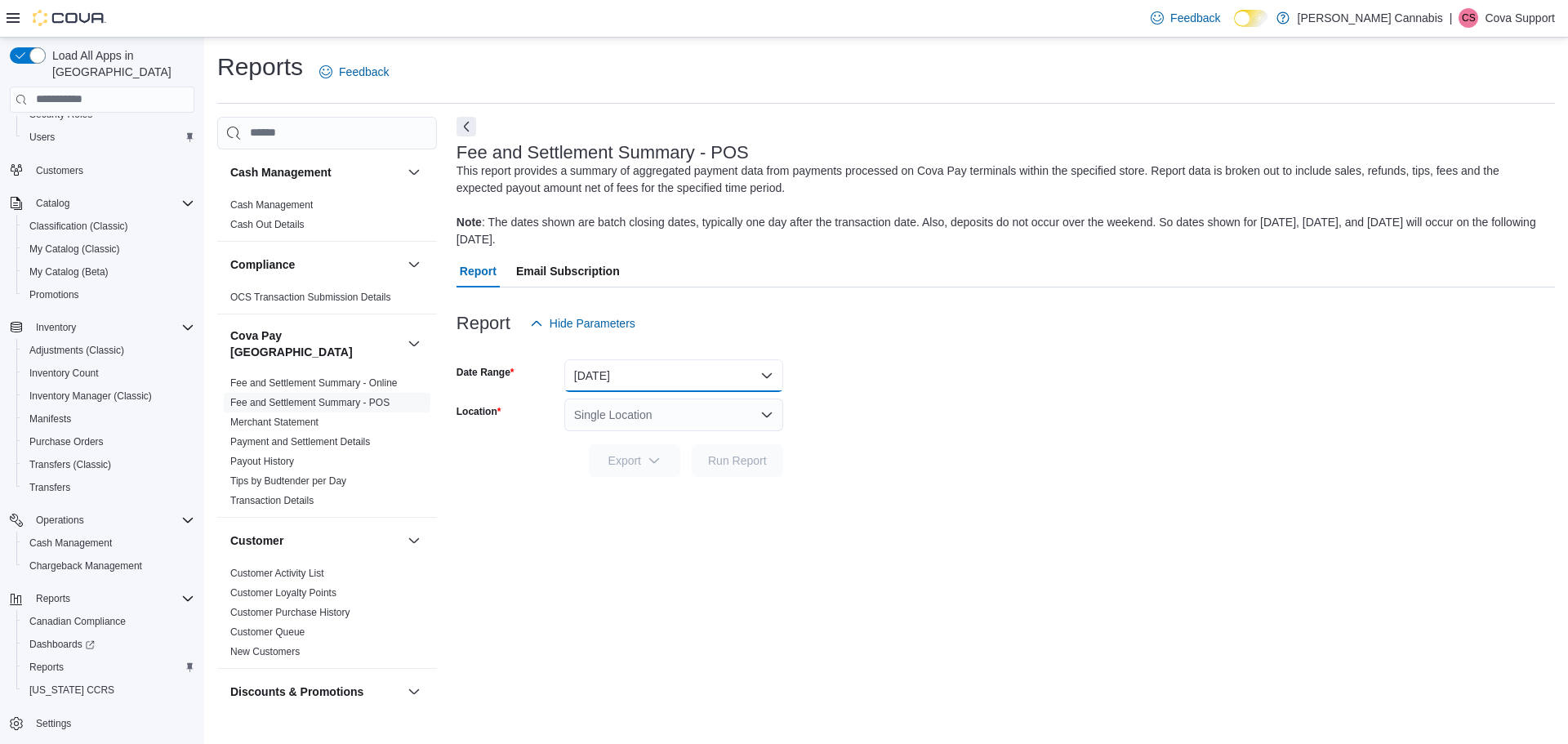
drag, startPoint x: 621, startPoint y: 376, endPoint x: 778, endPoint y: 384, distance: 157.2
click at [621, 376] on button "[DATE]" at bounding box center [674, 375] width 219 height 33
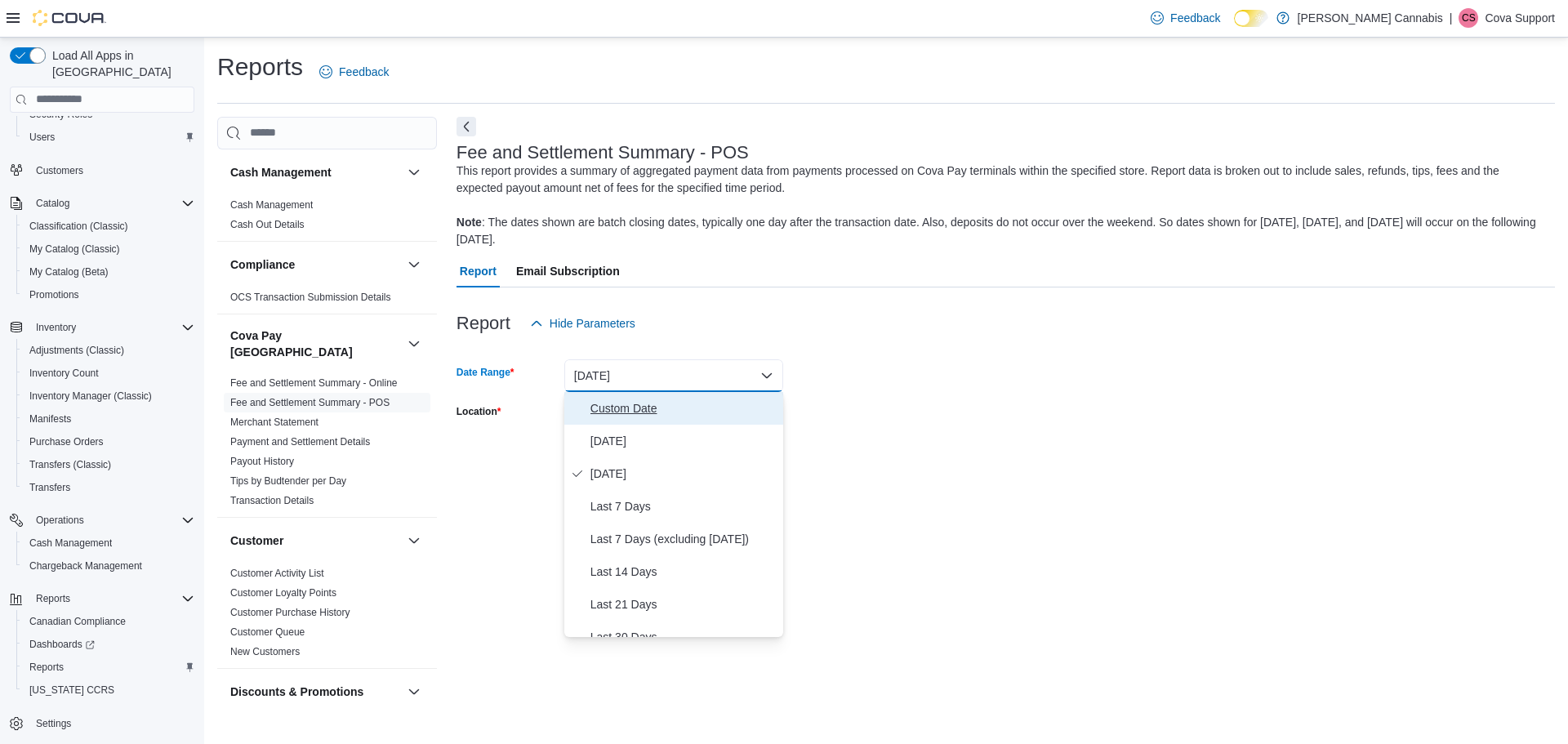
click at [610, 409] on span "Custom Date" at bounding box center [684, 408] width 186 height 19
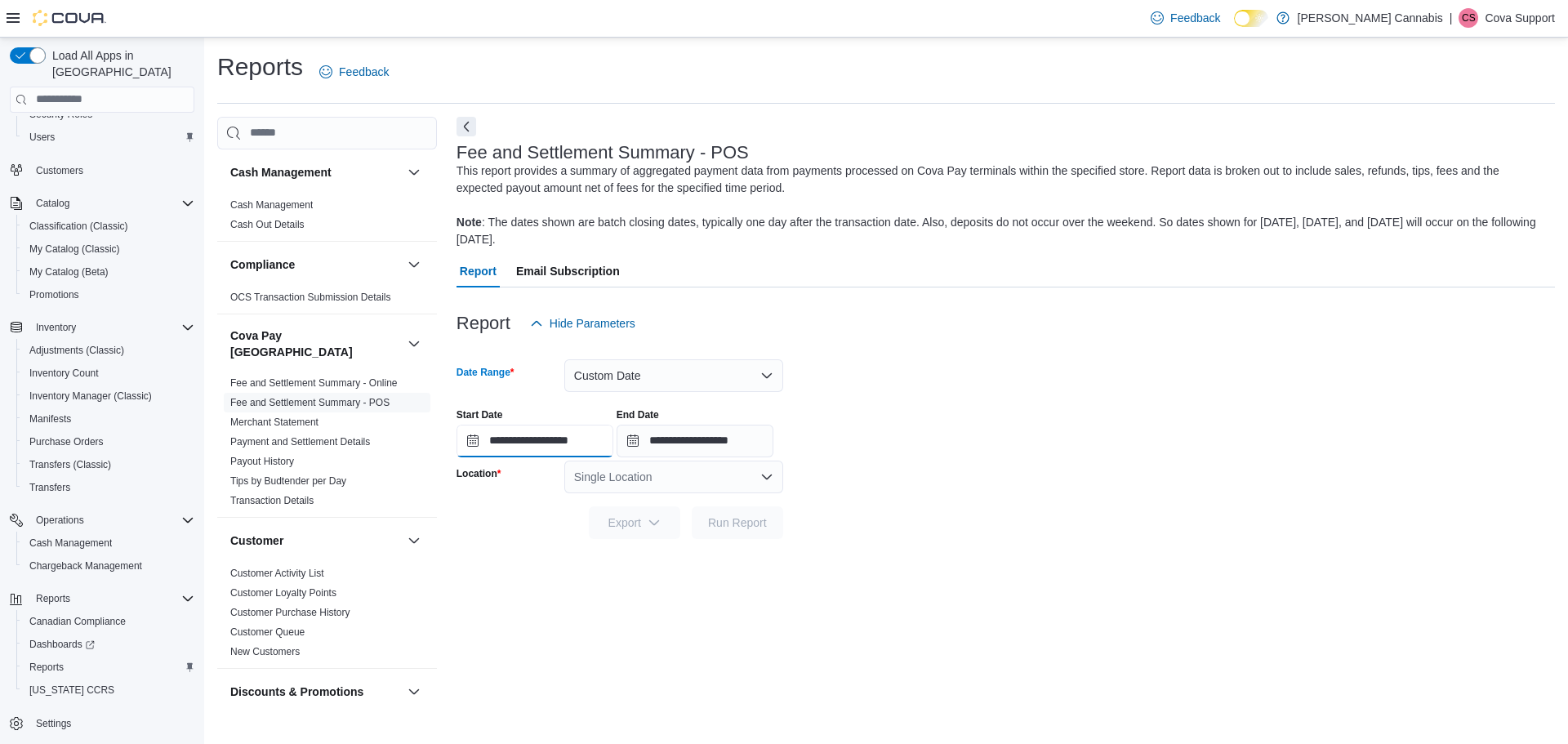
click at [512, 439] on input "**********" at bounding box center [535, 441] width 157 height 33
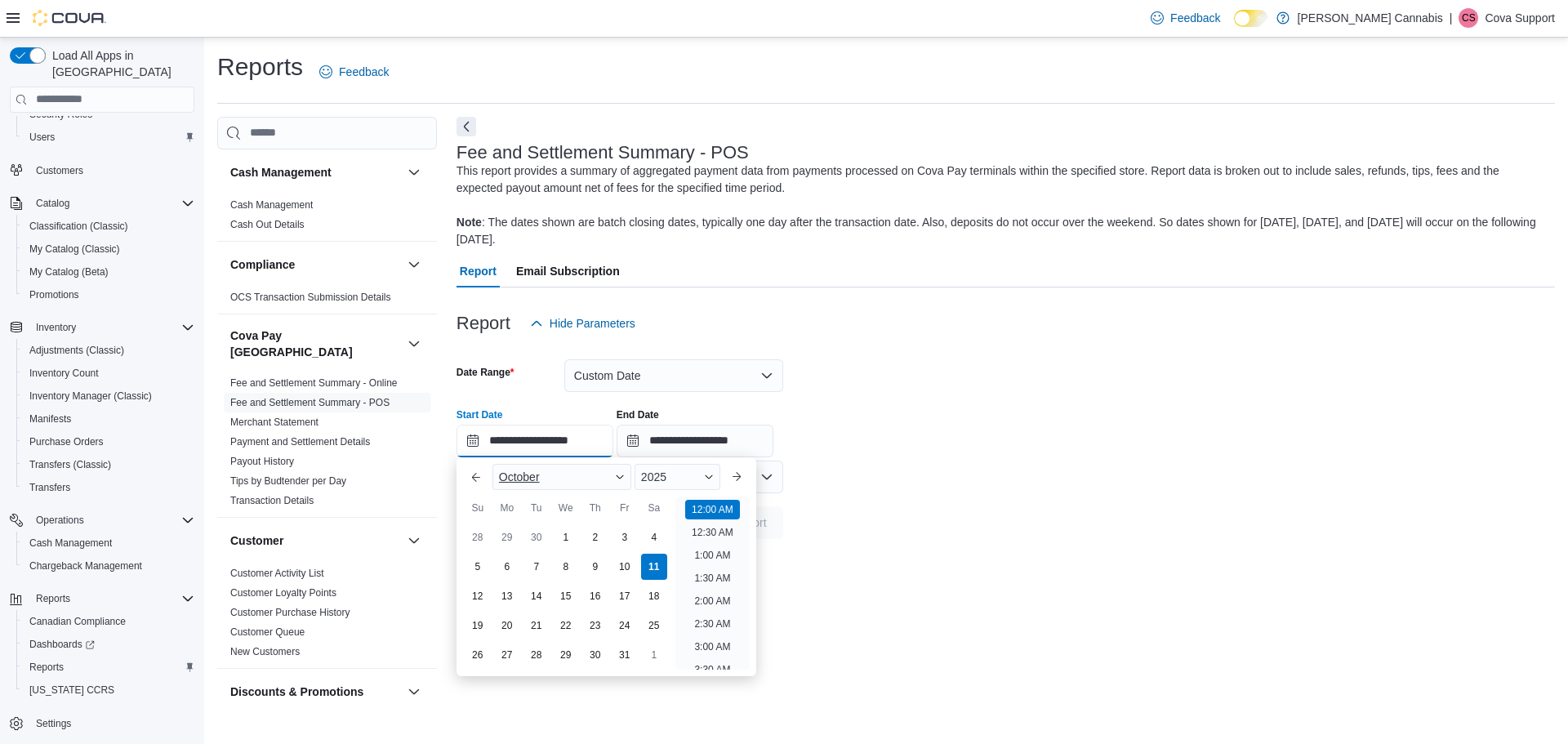
scroll to position [50, 0]
click at [506, 469] on div "October" at bounding box center [561, 476] width 139 height 26
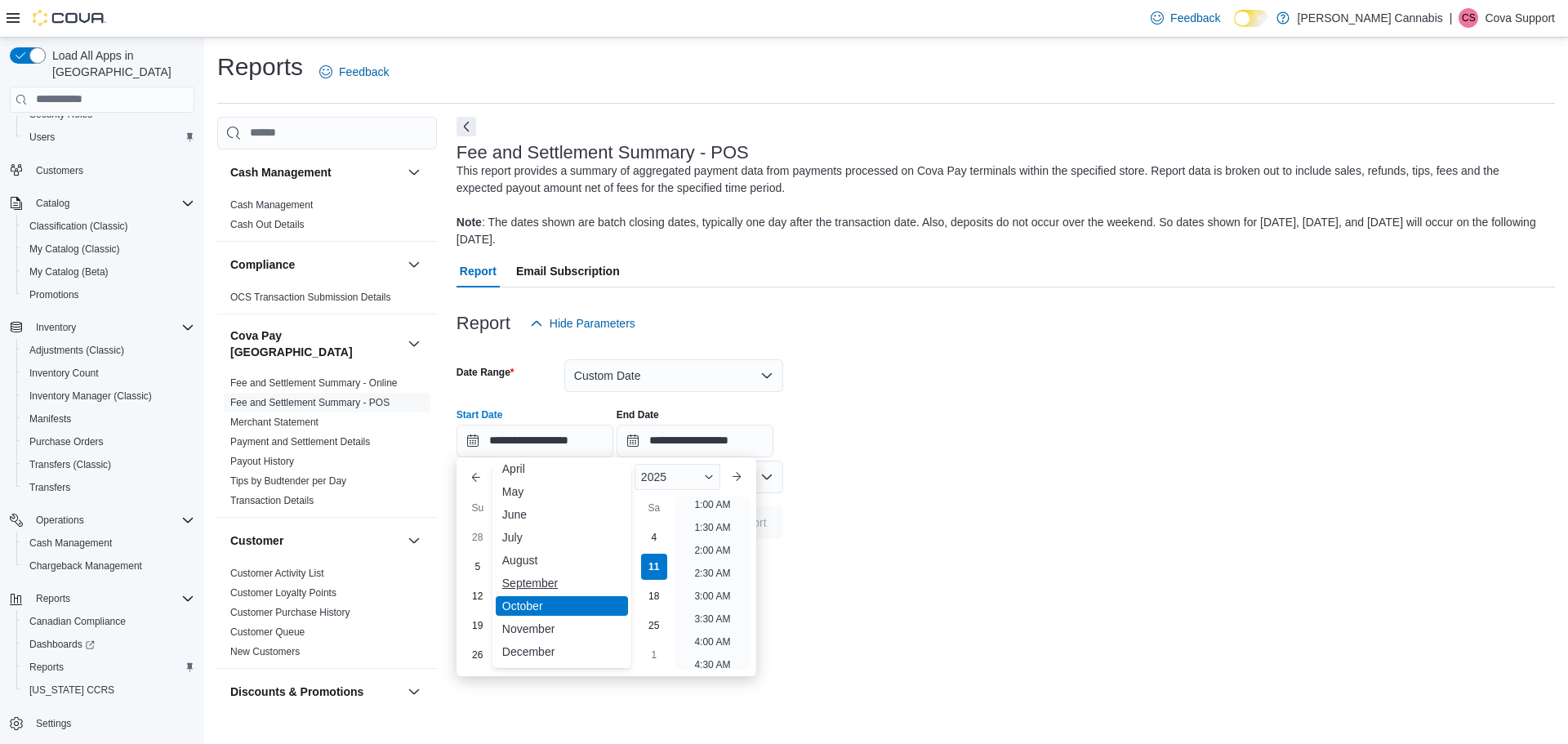
click at [537, 579] on div "September" at bounding box center [562, 583] width 133 height 19
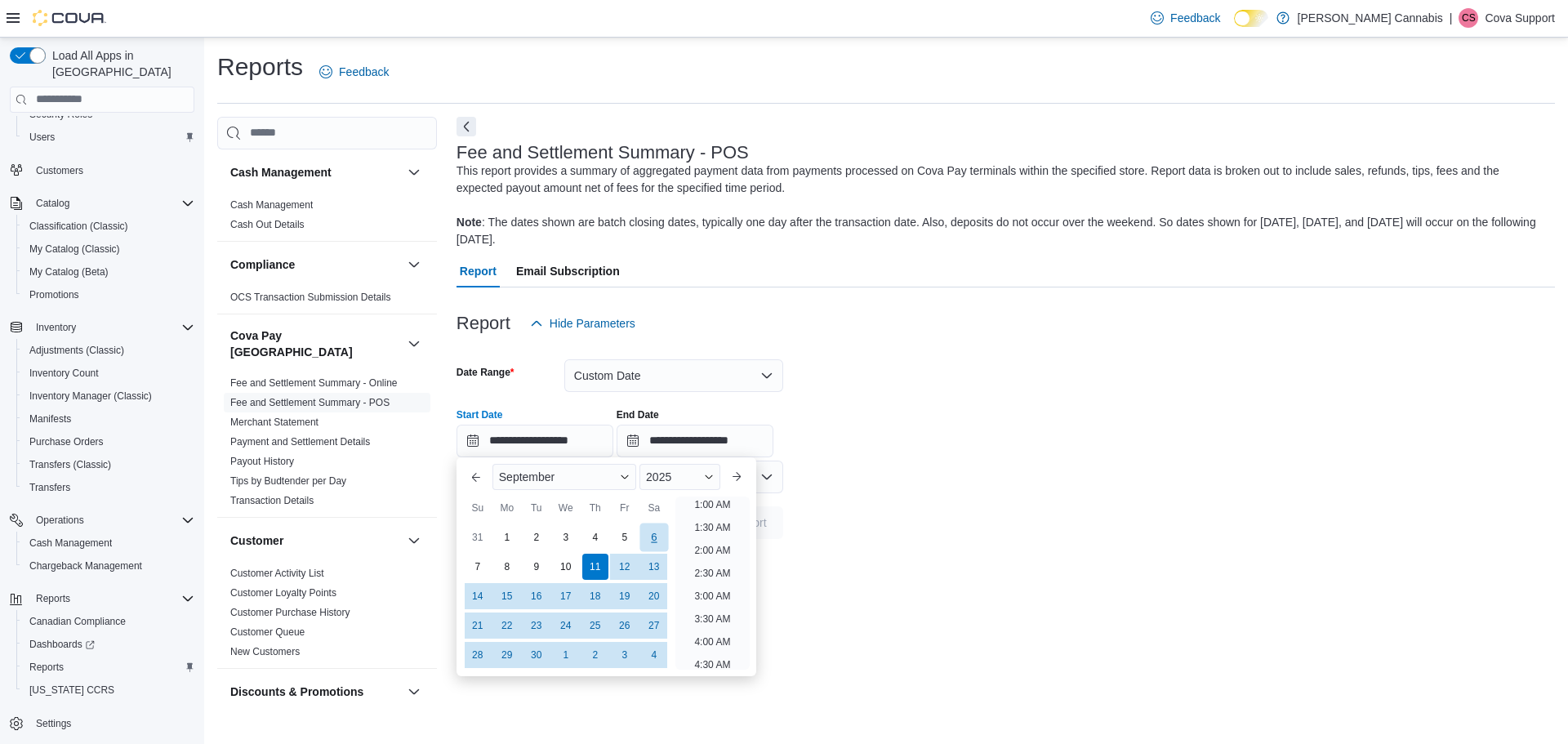
scroll to position [3, 0]
click at [509, 529] on div "1" at bounding box center [506, 537] width 29 height 29
type input "**********"
click at [716, 445] on input "**********" at bounding box center [695, 441] width 157 height 33
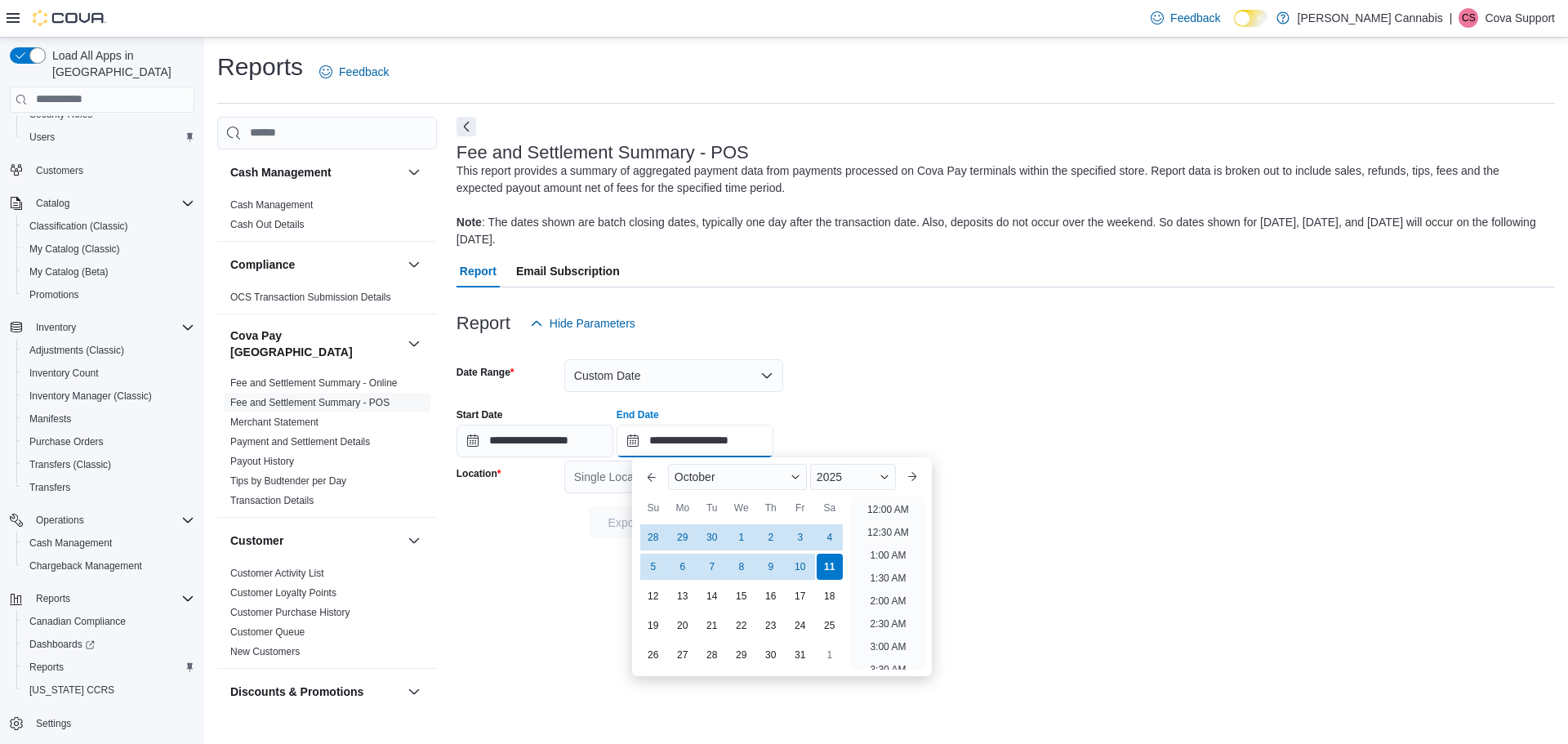
scroll to position [928, 0]
click at [711, 474] on span "October" at bounding box center [695, 477] width 41 height 13
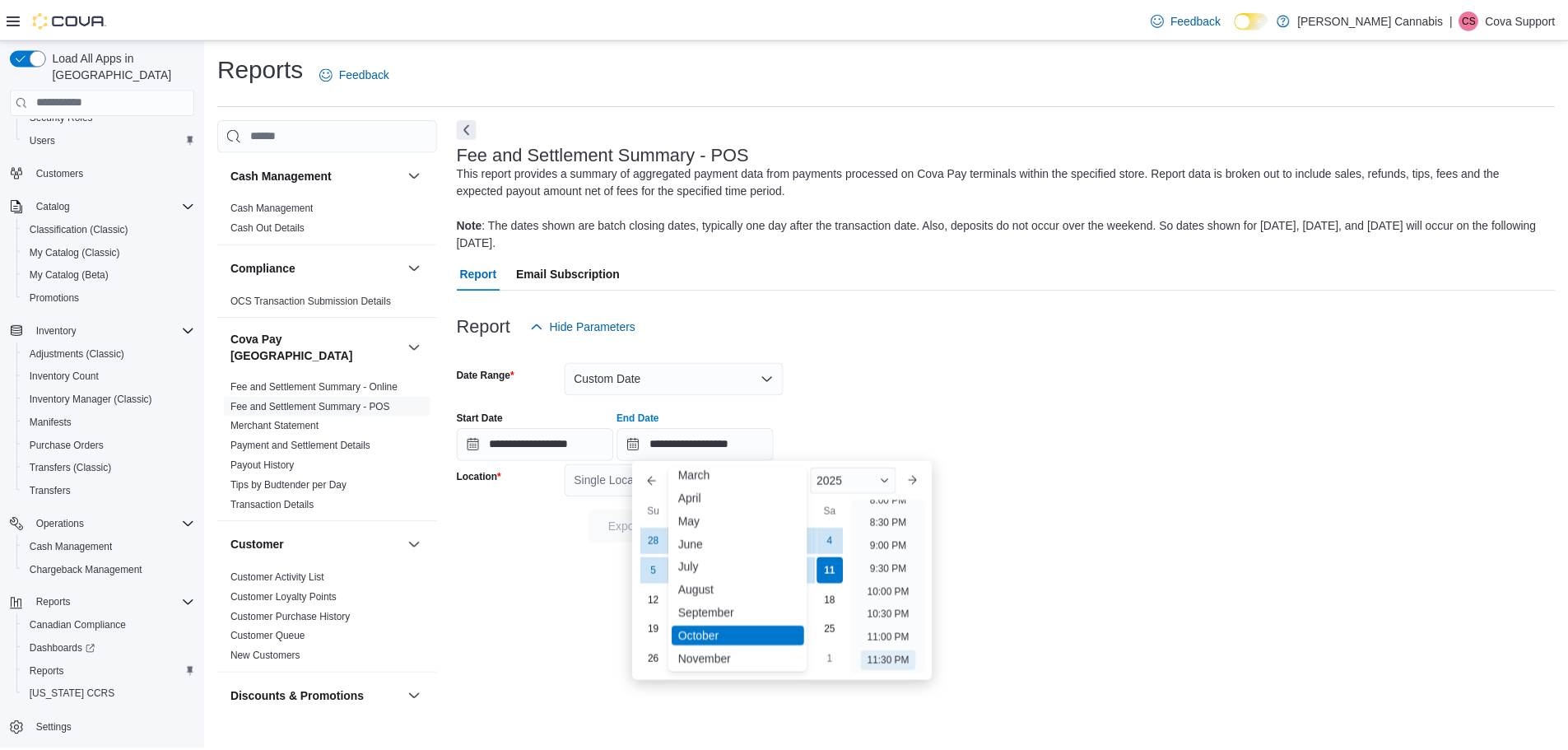
scroll to position [80, 0]
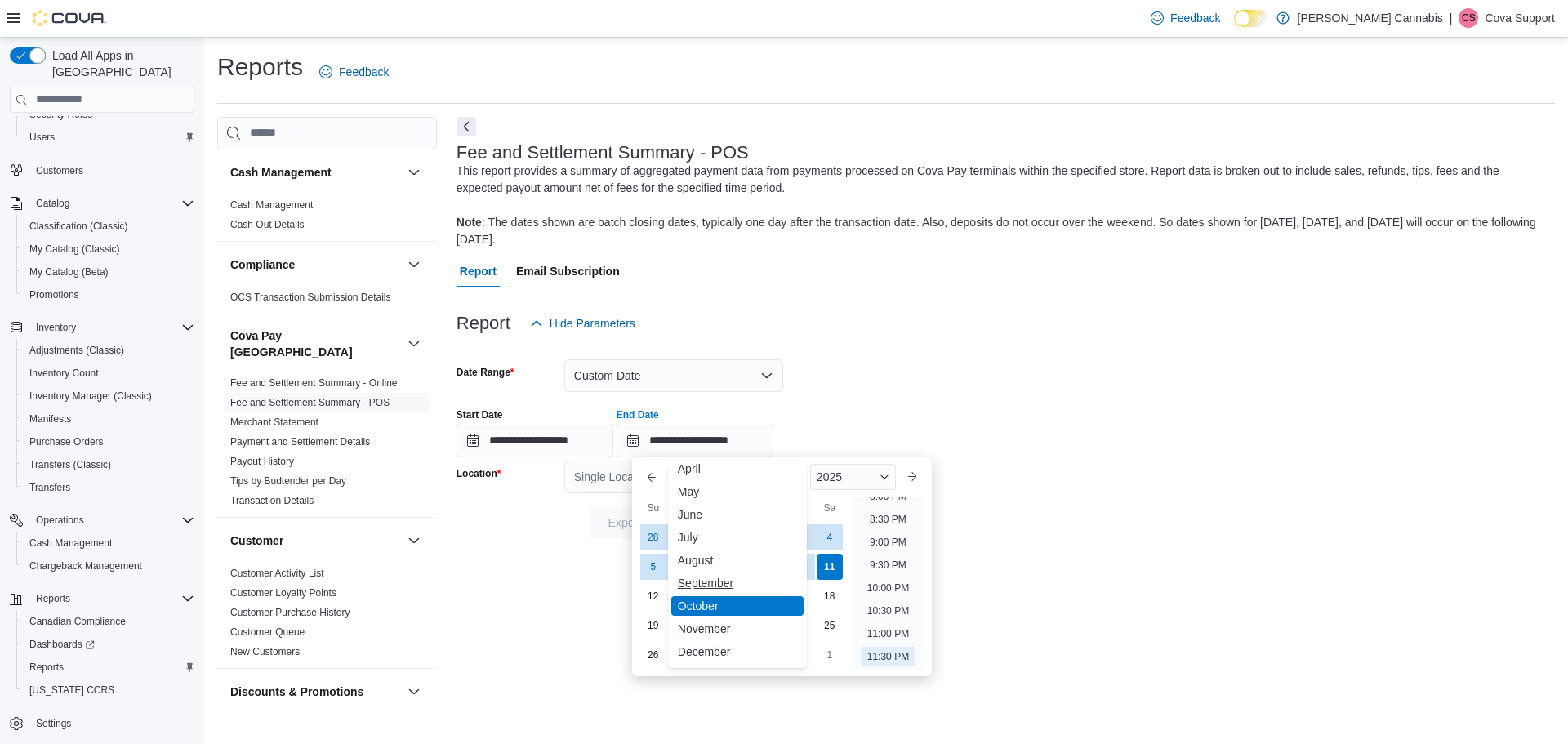
click at [718, 574] on div "September" at bounding box center [737, 583] width 133 height 19
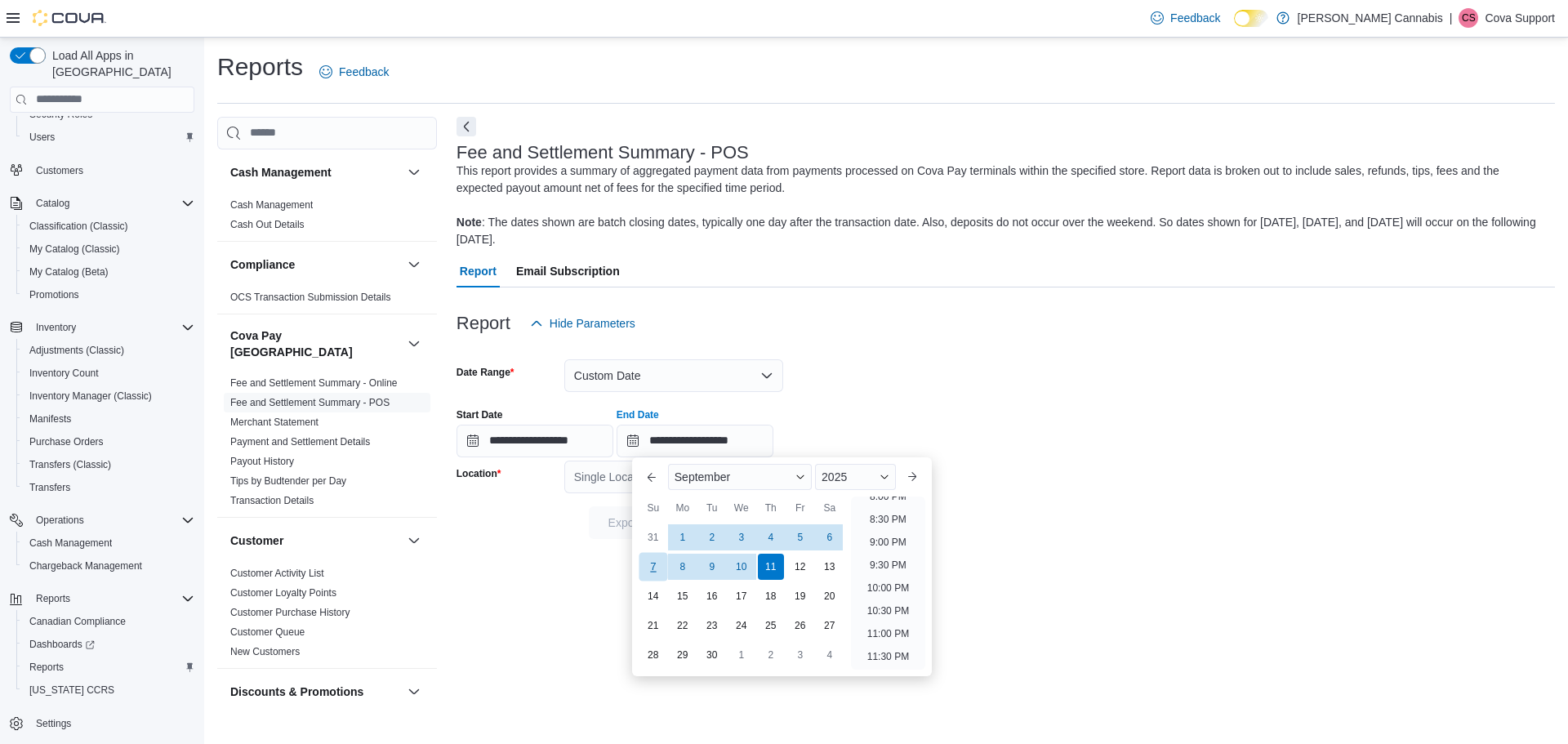
click at [647, 565] on div "7" at bounding box center [653, 566] width 29 height 29
type input "**********"
click at [1188, 532] on form "**********" at bounding box center [1006, 439] width 1099 height 199
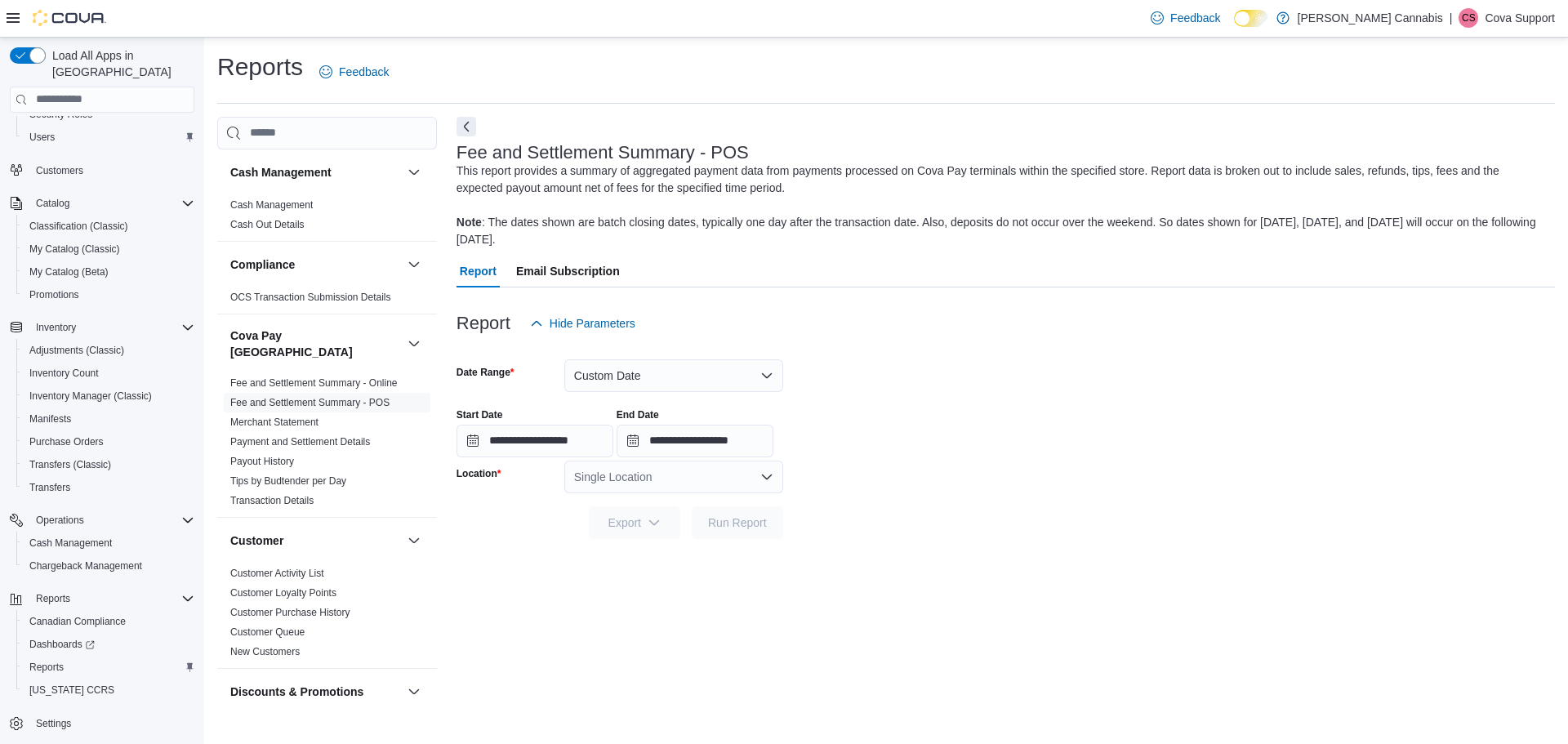
click at [663, 489] on div "Single Location" at bounding box center [674, 477] width 219 height 33
click at [635, 531] on span "[STREET_ADDRESS][PERSON_NAME]" at bounding box center [722, 527] width 207 height 16
click at [729, 532] on span "Run Report" at bounding box center [737, 521] width 72 height 33
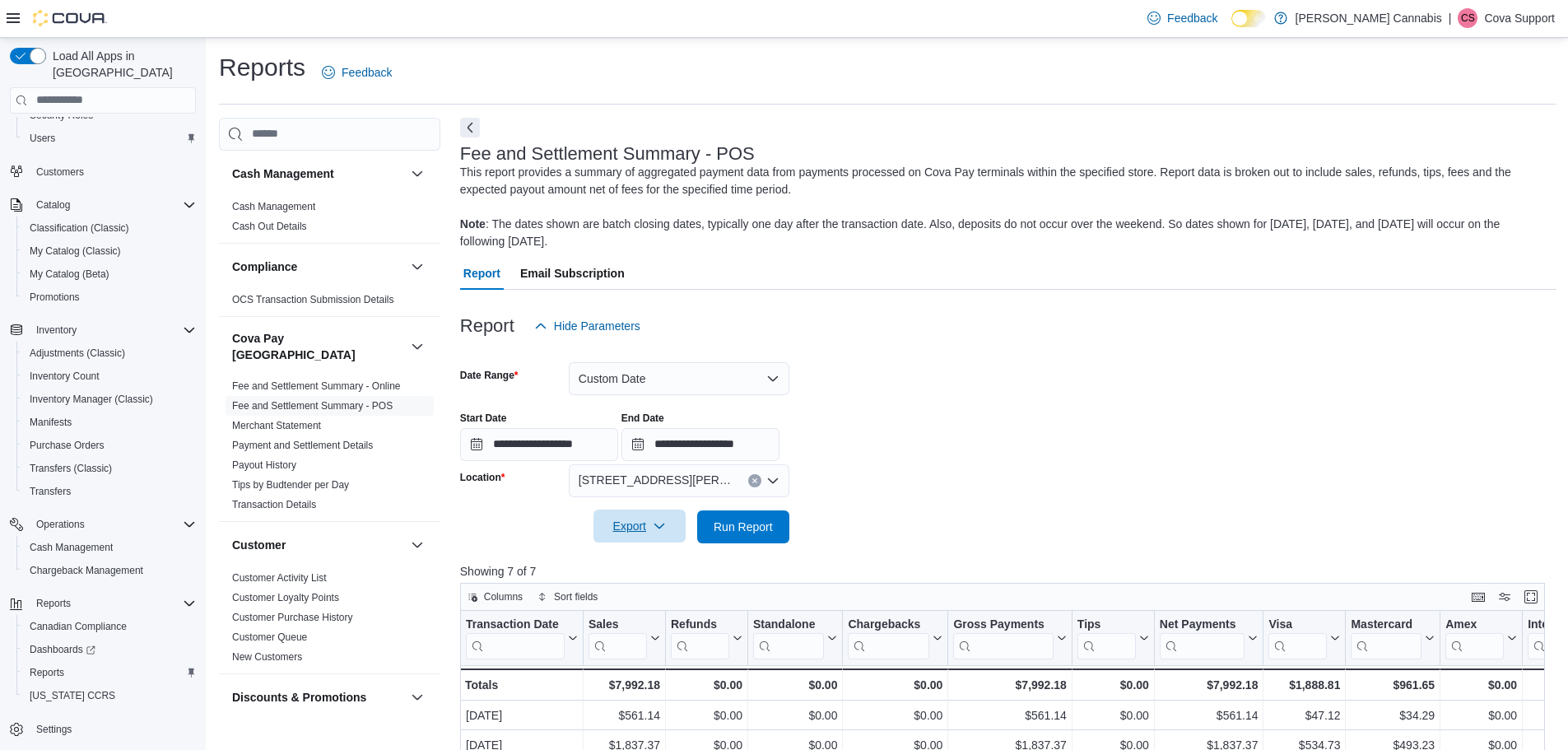
drag, startPoint x: 627, startPoint y: 515, endPoint x: 635, endPoint y: 519, distance: 8.9
click at [627, 515] on span "Export" at bounding box center [640, 526] width 73 height 33
click at [629, 560] on span "Export to Excel" at bounding box center [640, 560] width 74 height 14
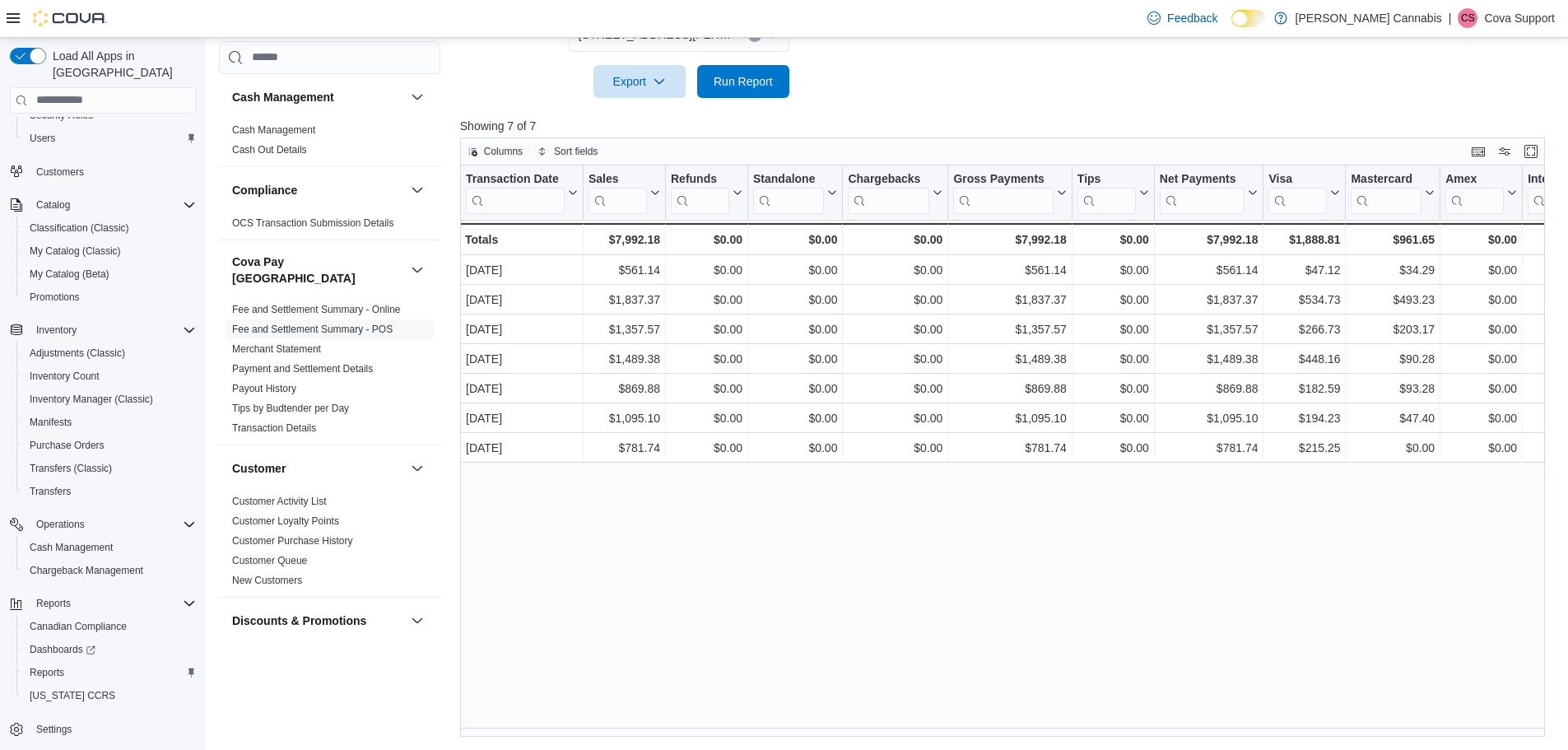
drag, startPoint x: 1516, startPoint y: 15, endPoint x: 1510, endPoint y: 25, distance: 11.7
click at [1516, 15] on p "Cova Support" at bounding box center [1519, 18] width 71 height 19
click at [1447, 156] on span "Sign Out" at bounding box center [1448, 160] width 45 height 16
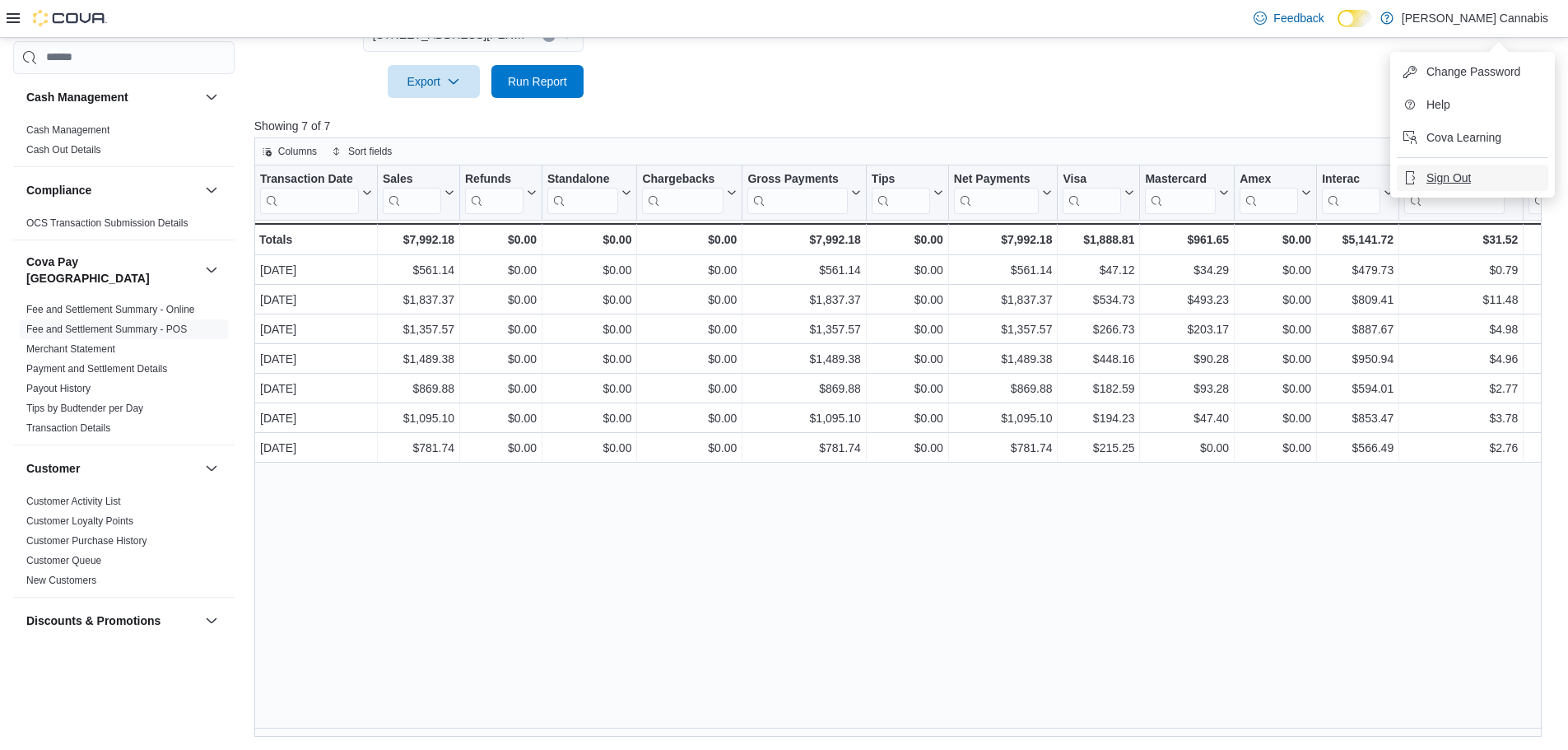
scroll to position [428, 0]
